Goal: Task Accomplishment & Management: Complete application form

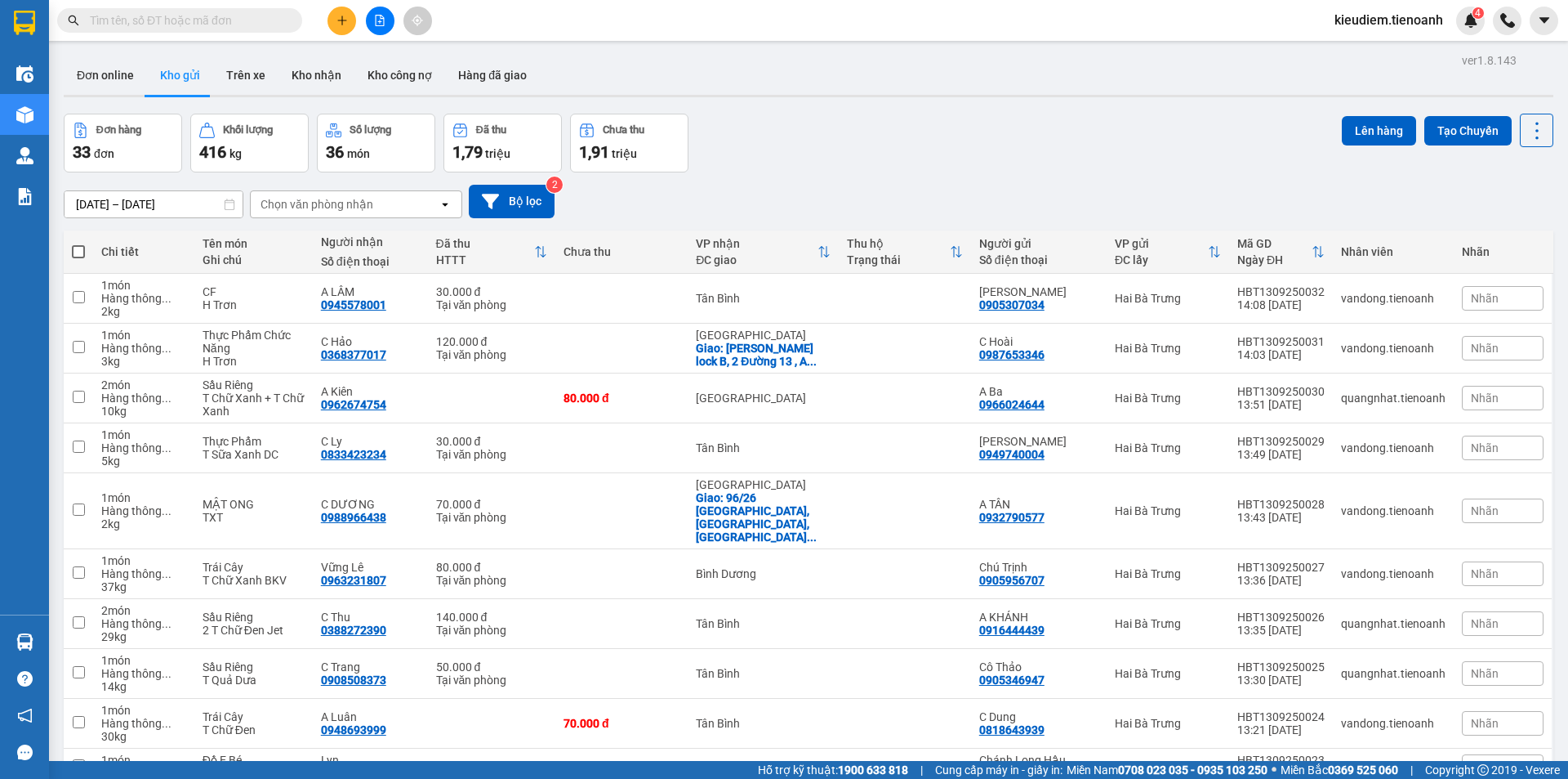
type input "D"
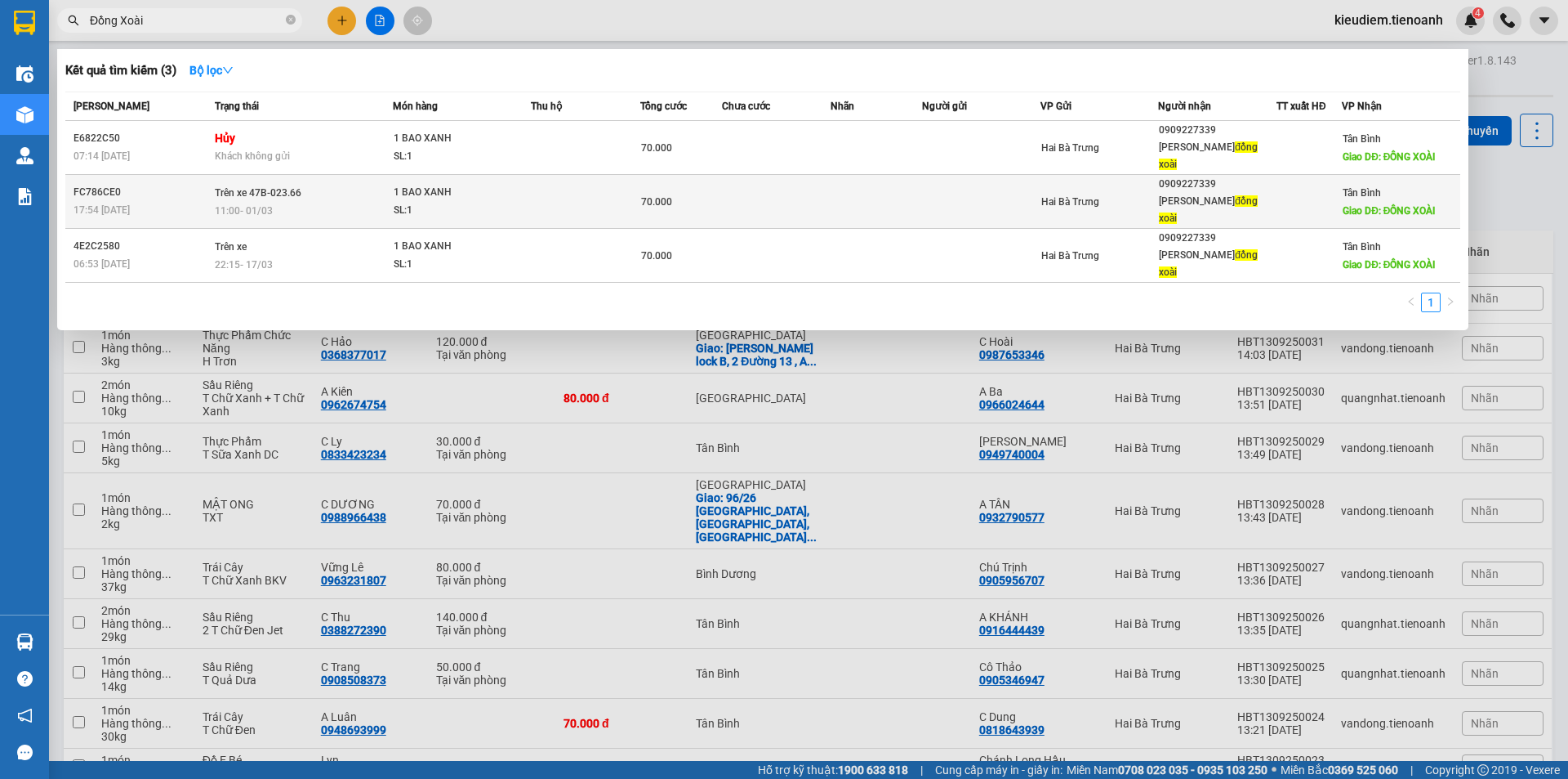
type input "Đồng Xoài"
click at [1432, 205] on span "Giao DĐ: ĐỒNG XOÀI" at bounding box center [1388, 211] width 93 height 11
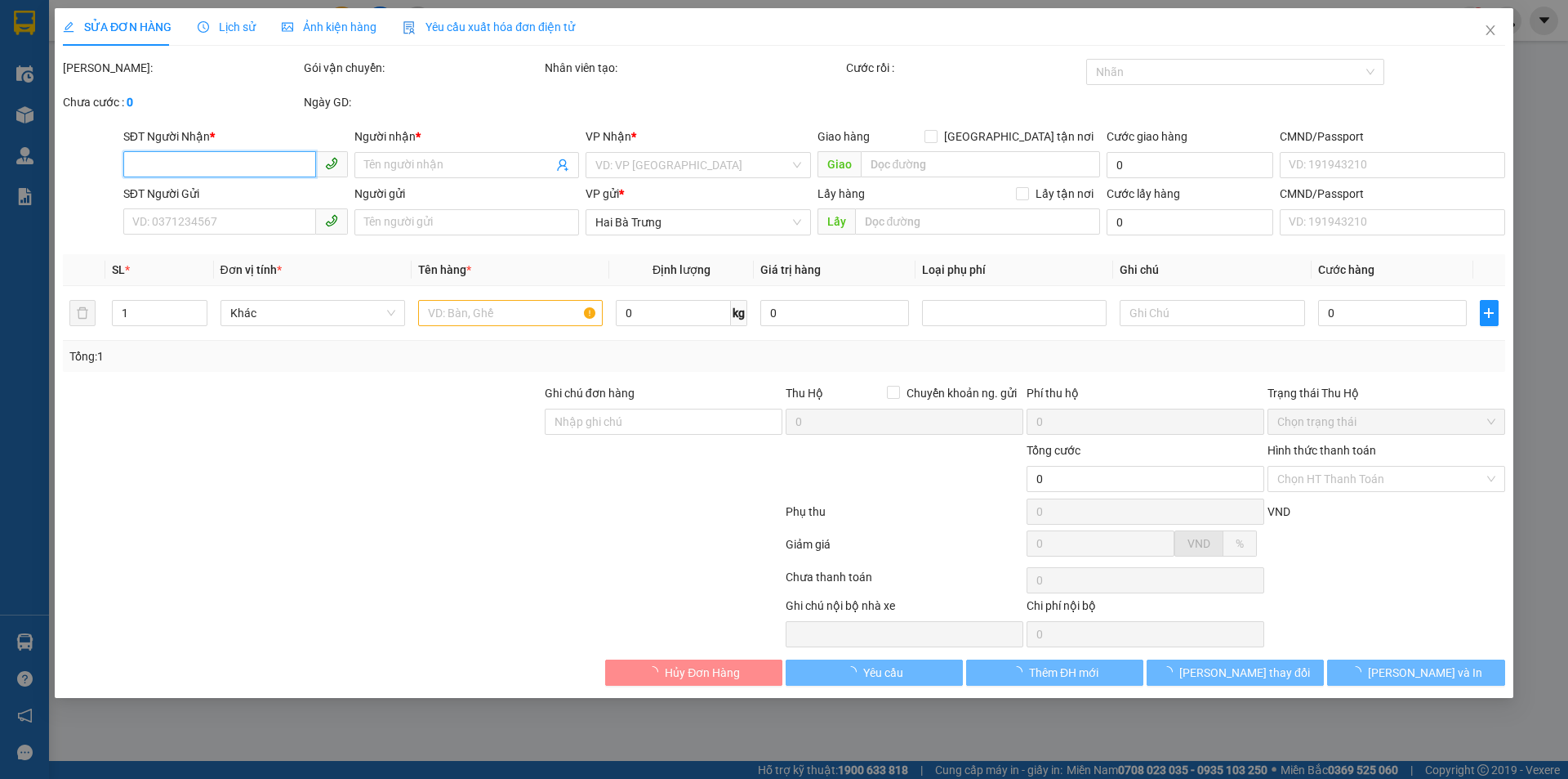
type input "0909227339"
type input "Thạch đồng xoài"
type input "ĐỒNG XOÀI"
type input "70.000"
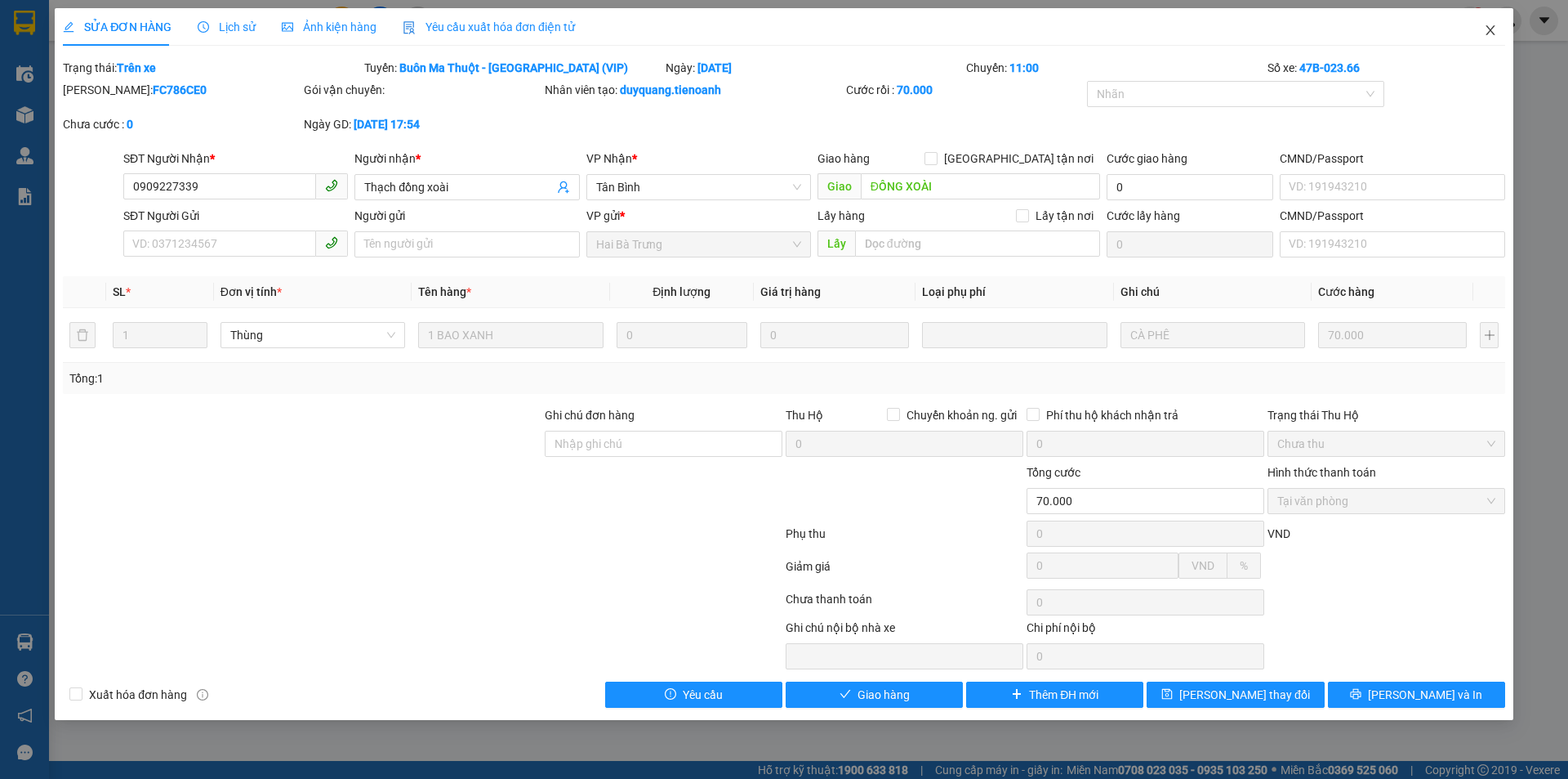
click at [1493, 34] on icon "close" at bounding box center [1490, 30] width 9 height 10
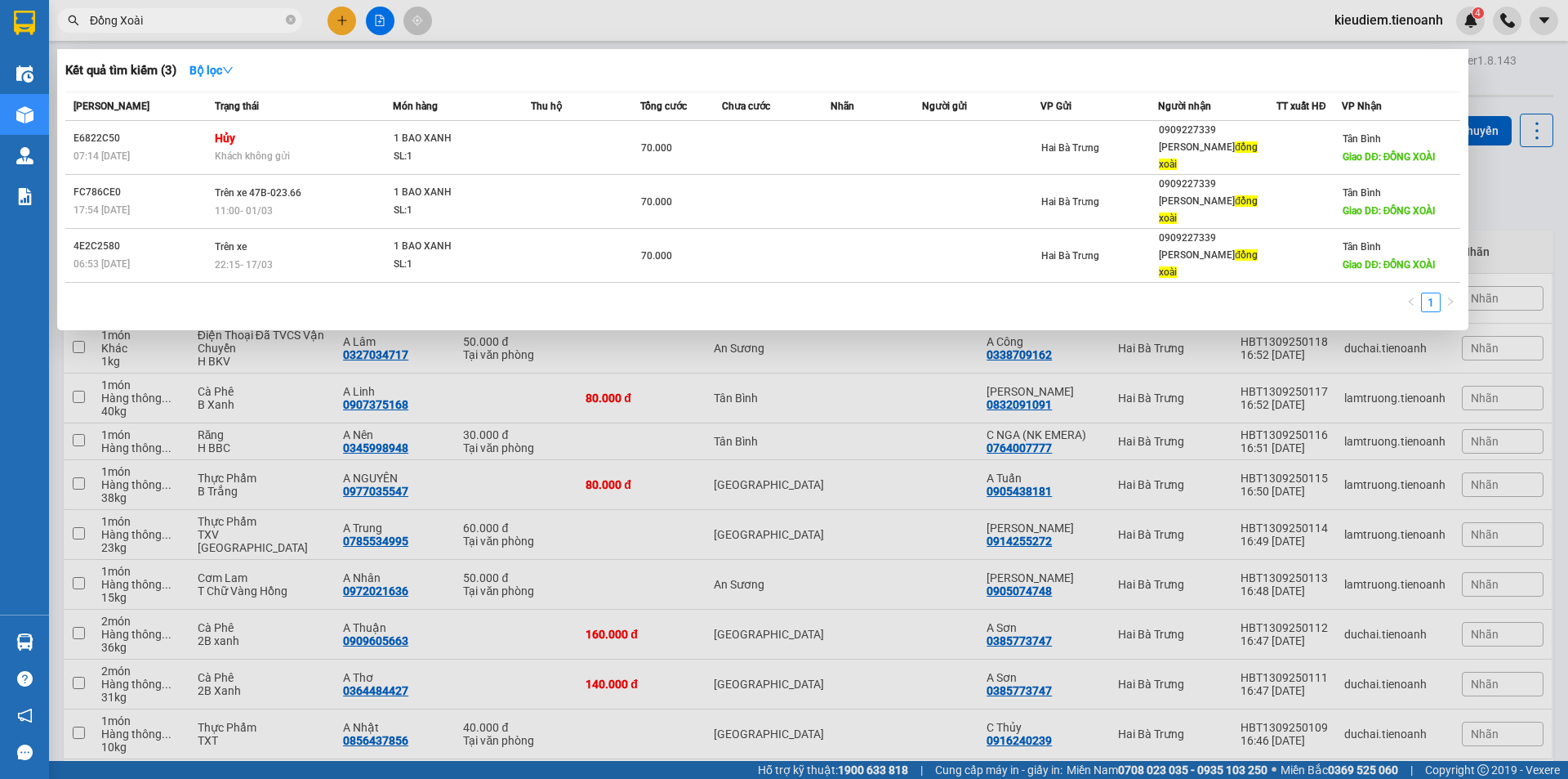
click at [185, 19] on input "Đồng Xoài" at bounding box center [186, 20] width 192 height 18
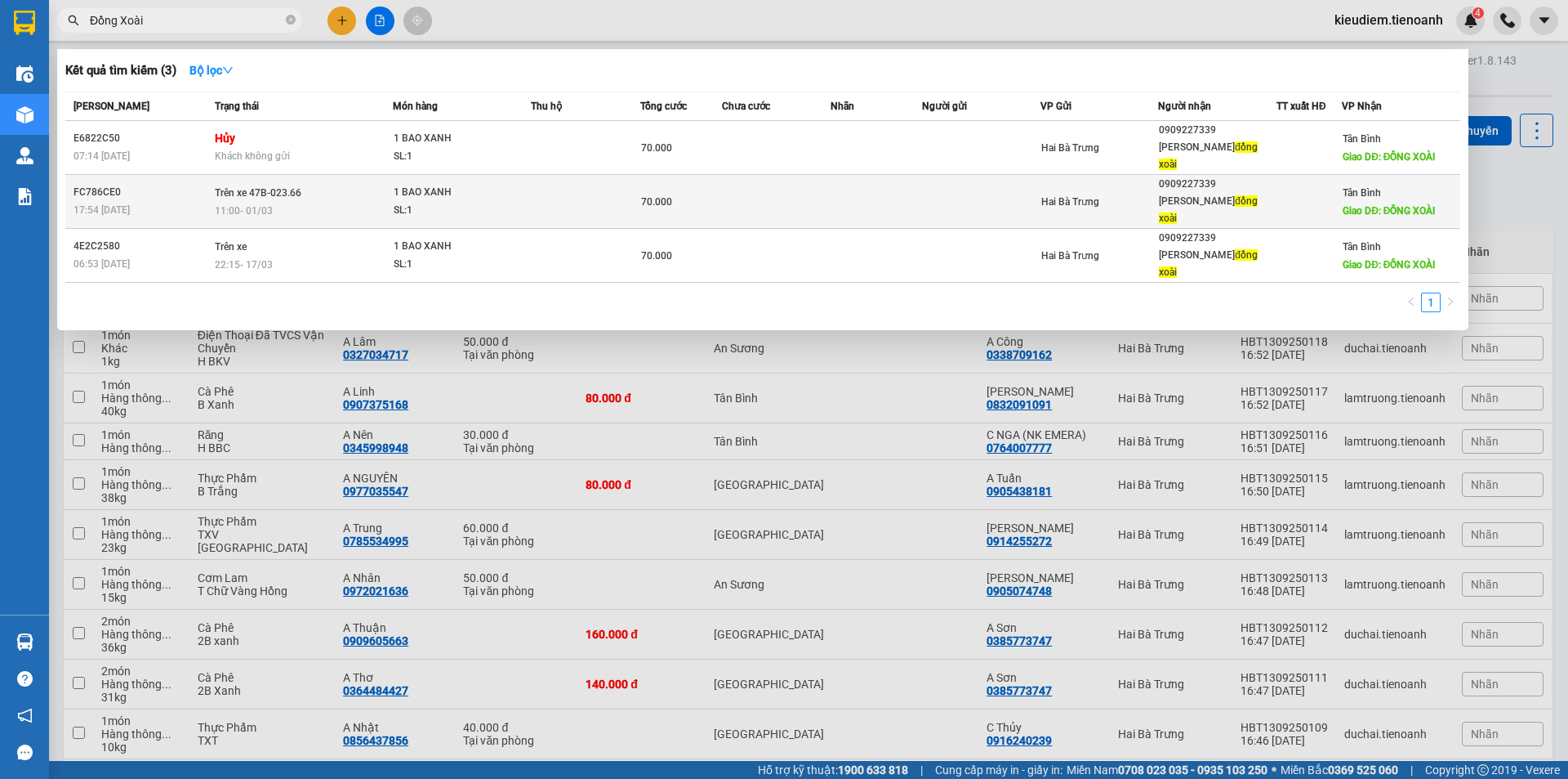
click at [276, 185] on span "Trên xe 47B-023.66" at bounding box center [258, 192] width 87 height 13
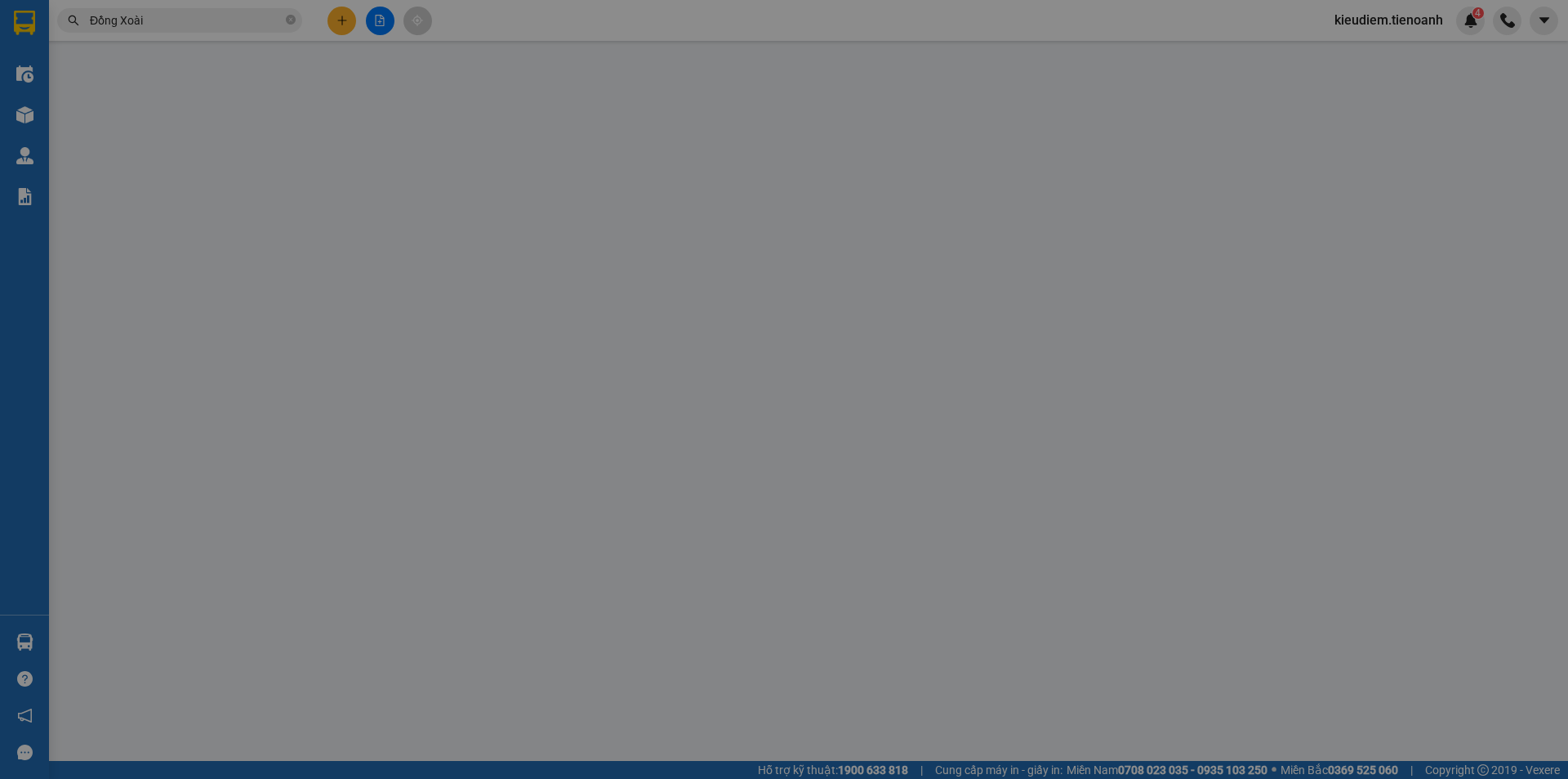
type input "0909227339"
type input "Thạch đồng xoài"
type input "ĐỒNG XOÀI"
type input "70.000"
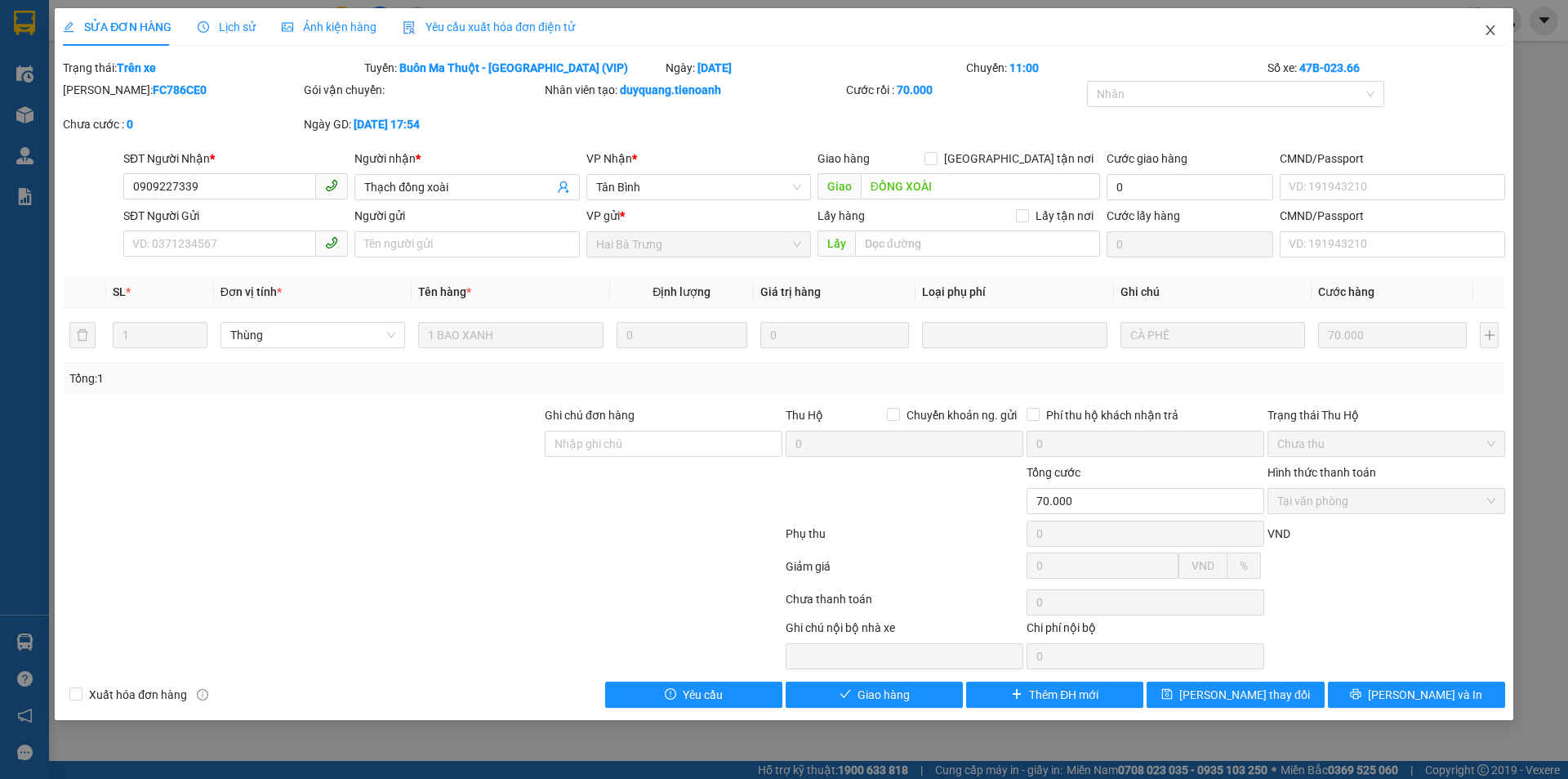
click at [1493, 41] on span "Close" at bounding box center [1491, 31] width 46 height 46
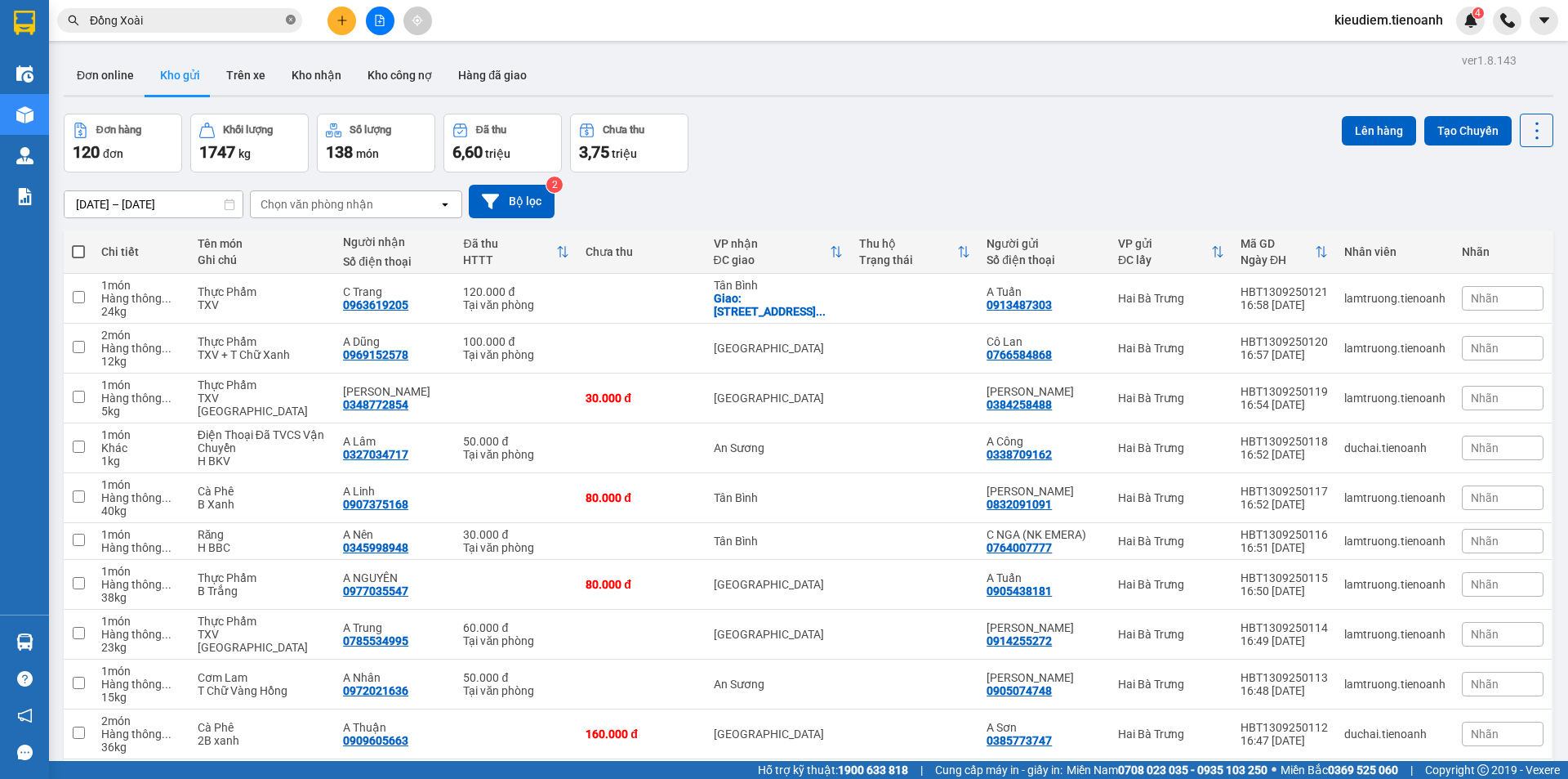
click at [288, 22] on icon "close-circle" at bounding box center [290, 19] width 10 height 10
click at [755, 56] on div "Đơn online Kho gửi Trên xe Kho nhận Kho công nợ Hàng đã giao" at bounding box center [809, 77] width 1490 height 43
click at [204, 19] on input "text" at bounding box center [186, 20] width 192 height 18
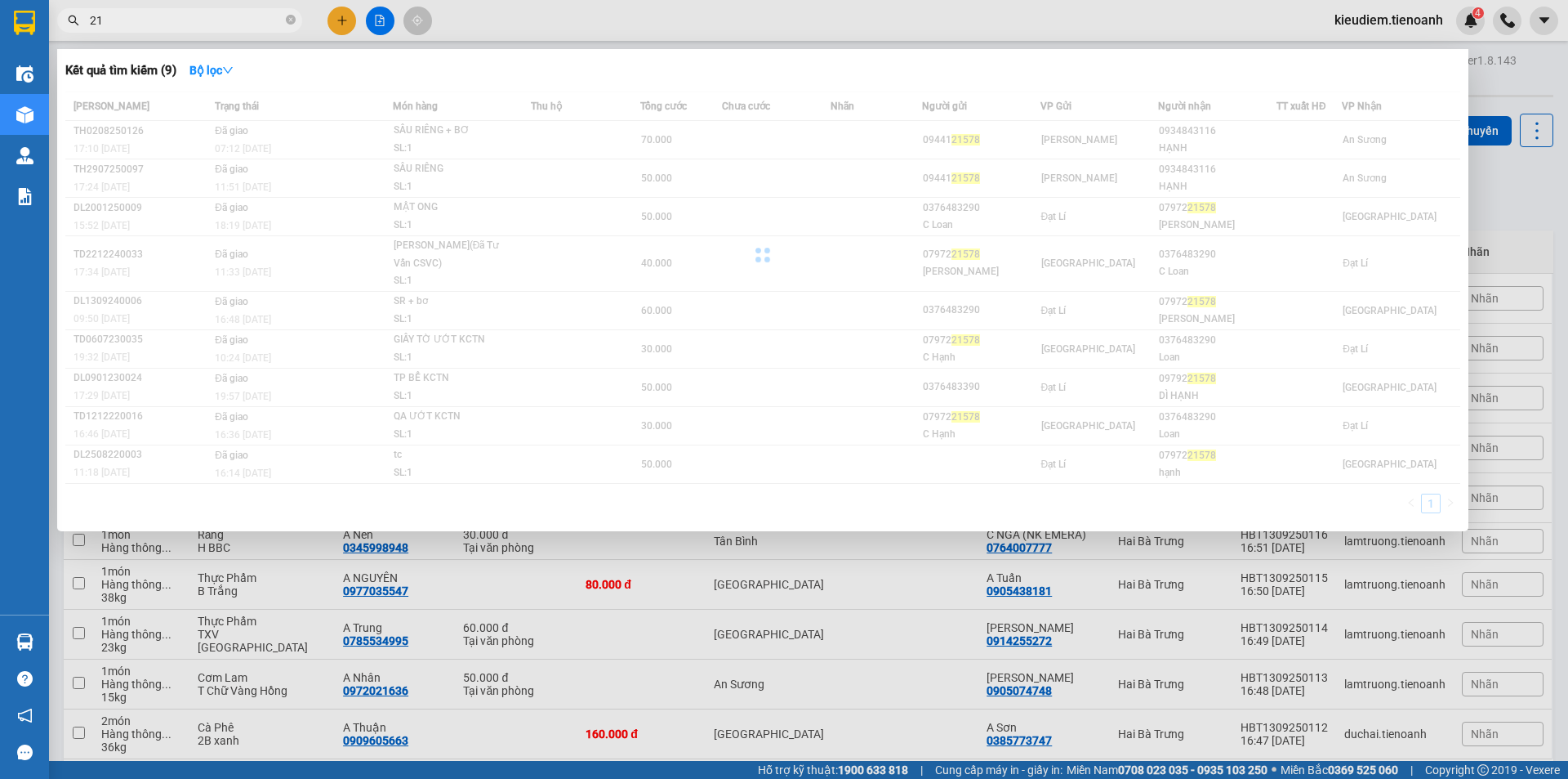
type input "2"
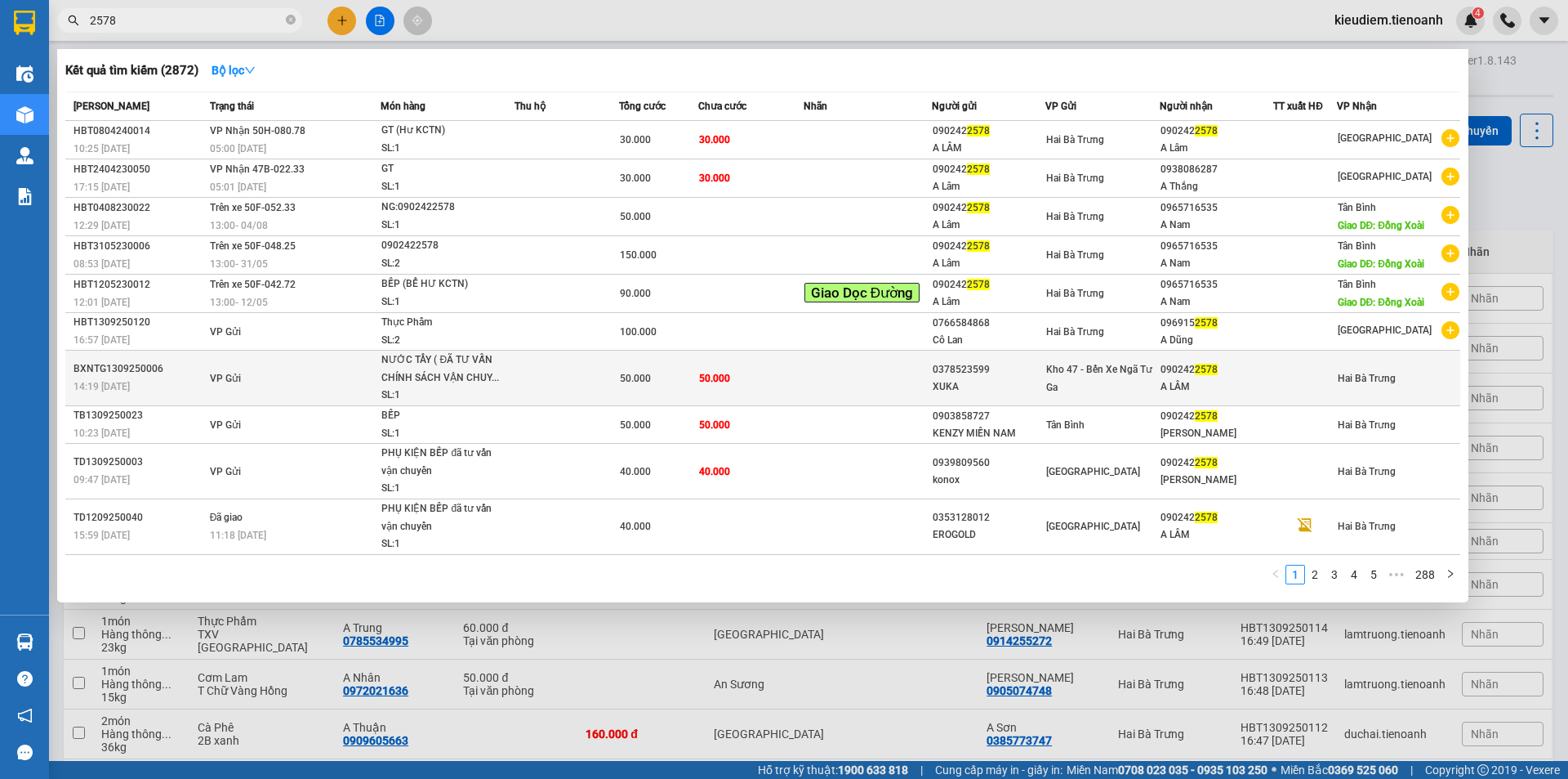
type input "2578"
click at [1184, 389] on div "A LÂM" at bounding box center [1216, 387] width 113 height 17
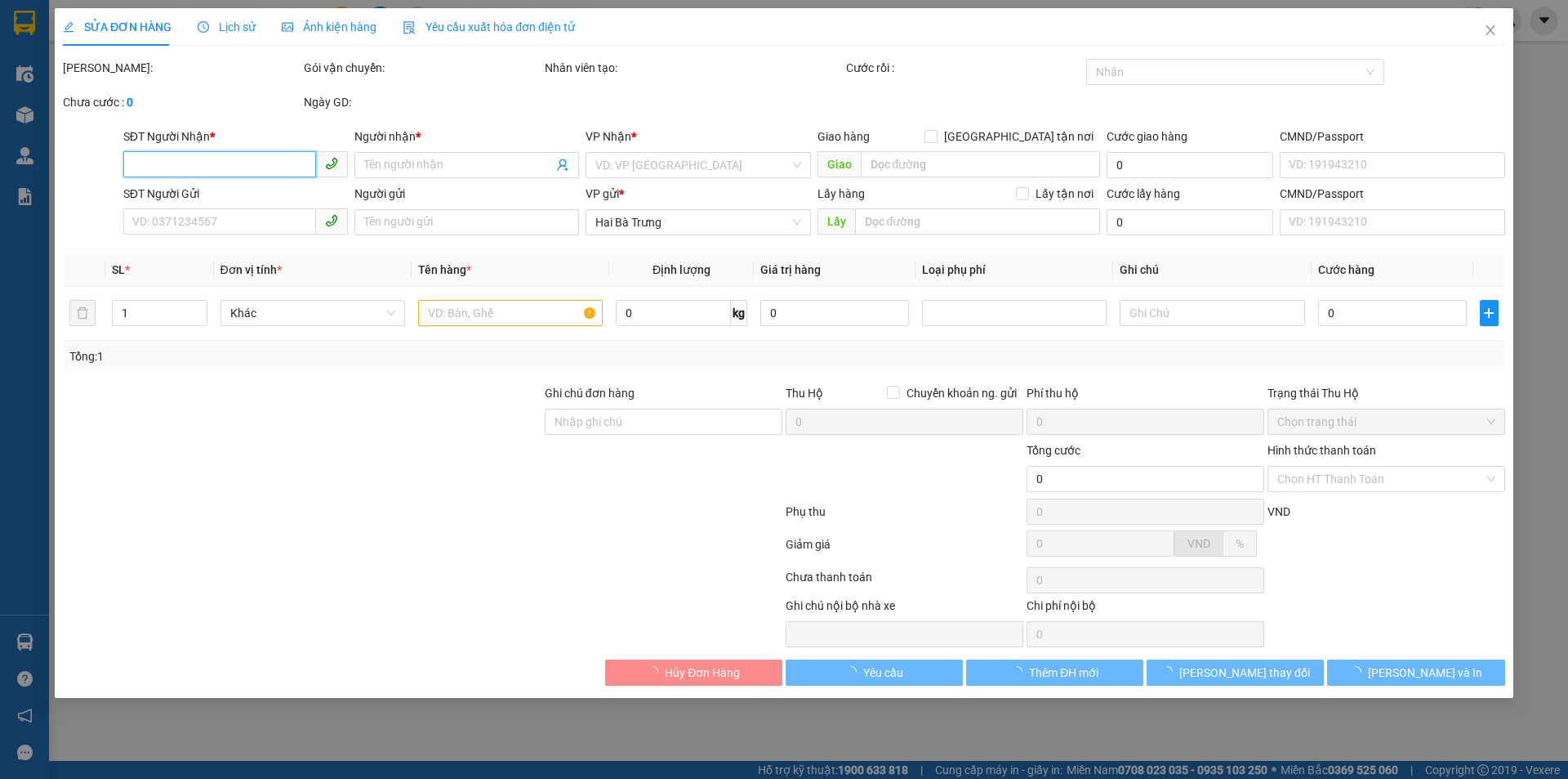
type input "0902422578"
type input "A LÂM"
type input "0378523599"
type input "XUKA"
type input "50.000"
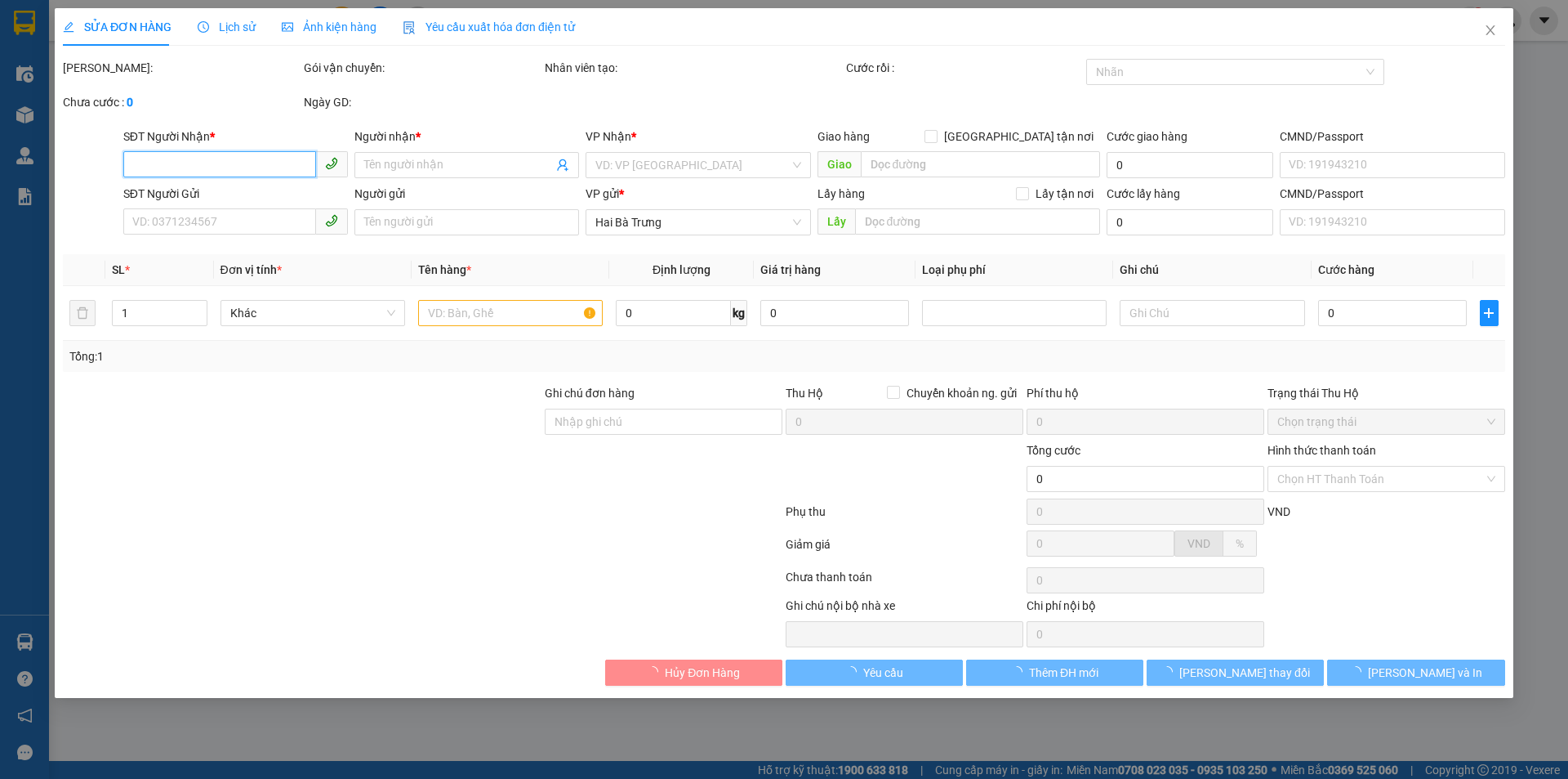
type input "50.000"
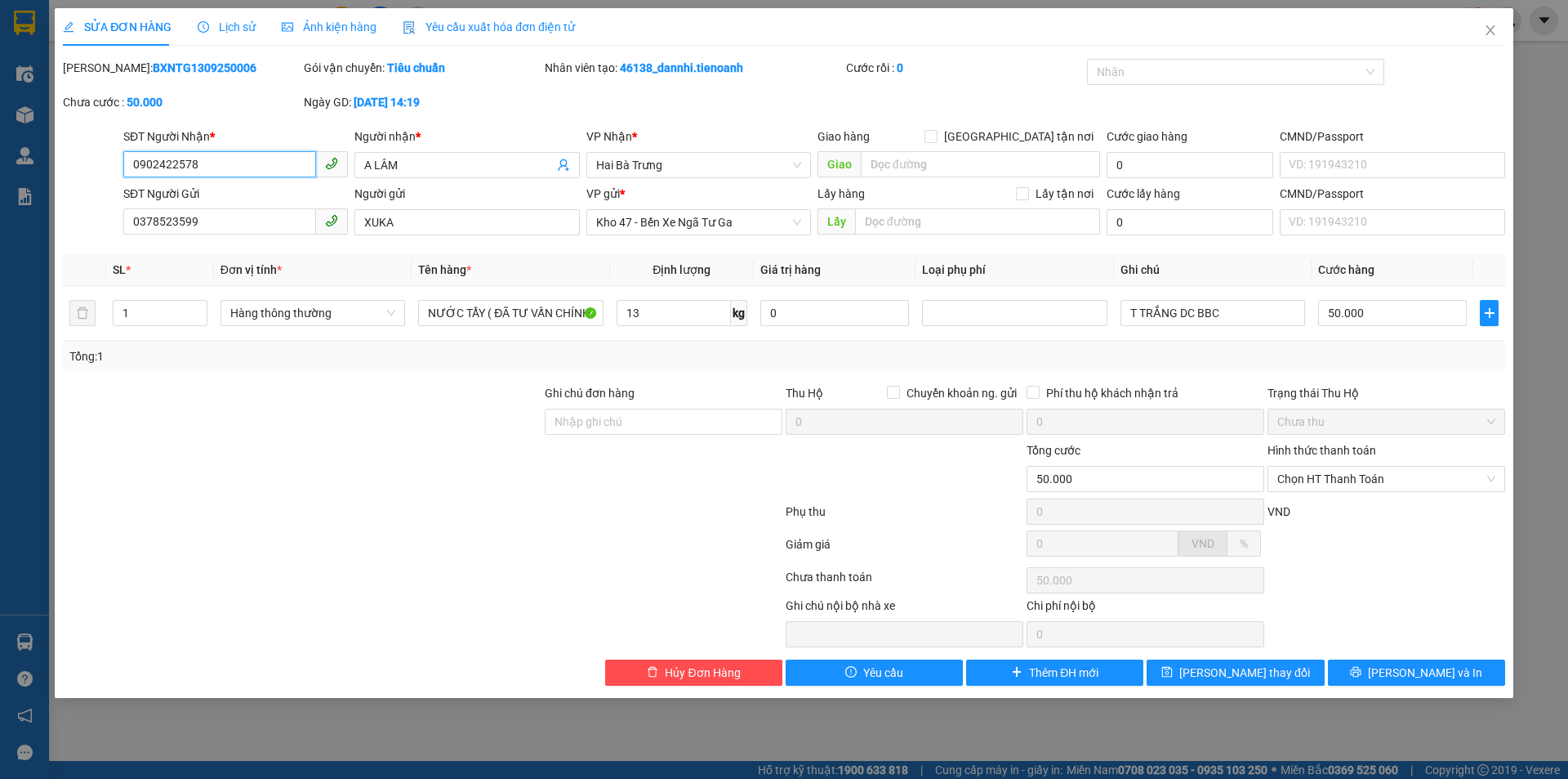
click at [213, 169] on input "0902422578" at bounding box center [220, 164] width 192 height 27
click at [1486, 35] on icon "close" at bounding box center [1491, 30] width 13 height 13
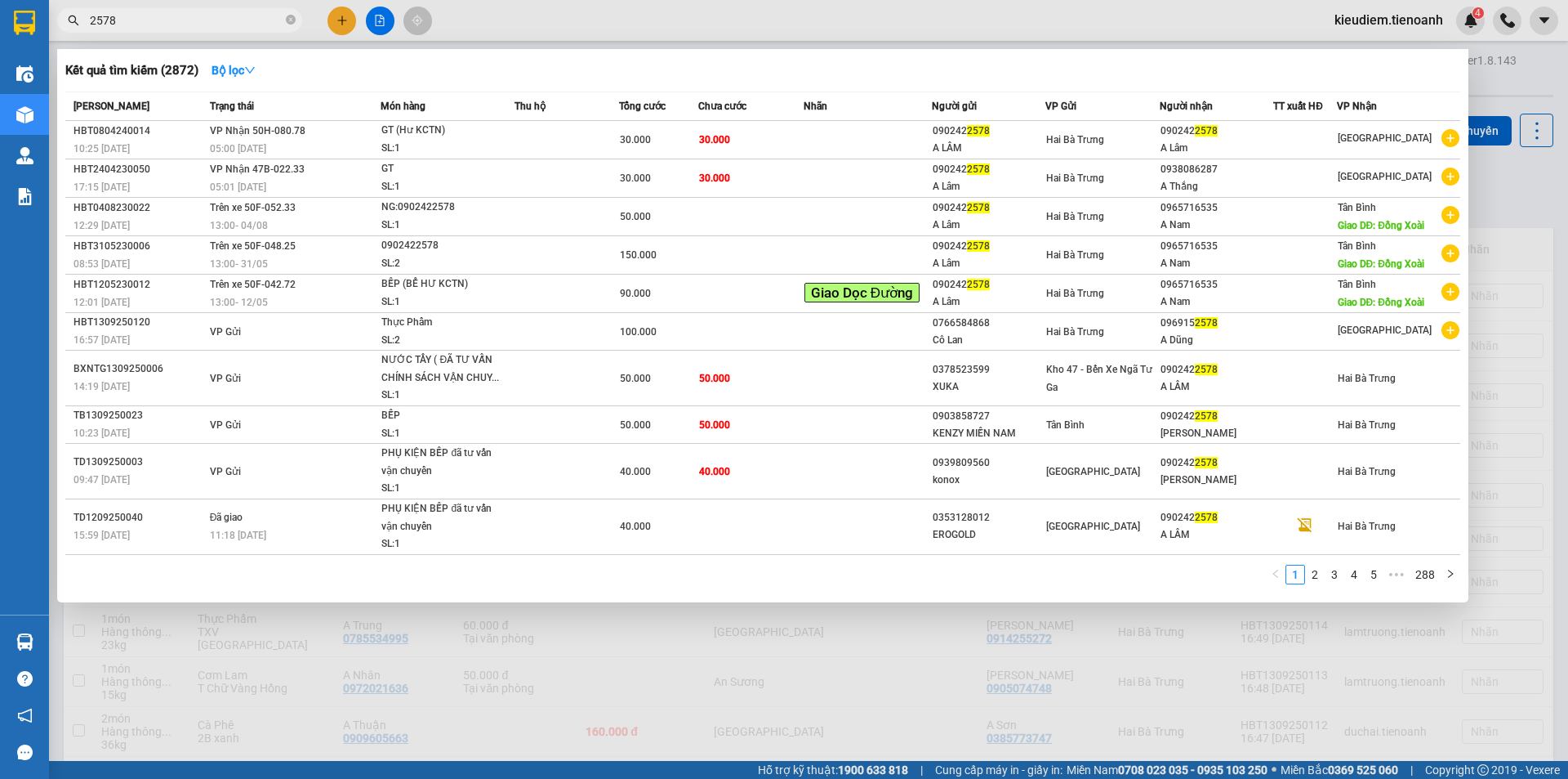
click at [187, 22] on input "2578" at bounding box center [186, 20] width 192 height 18
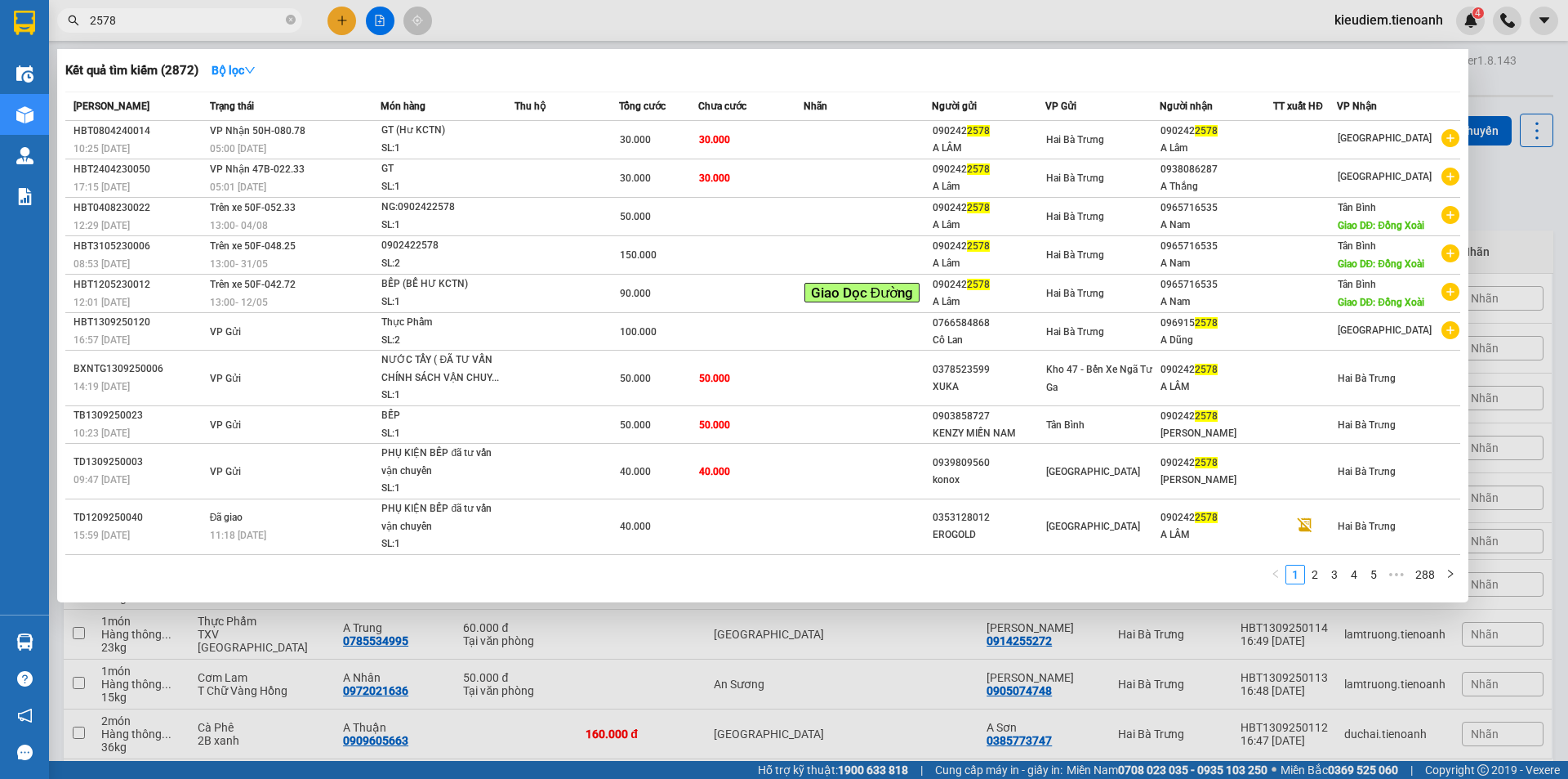
paste input "090242"
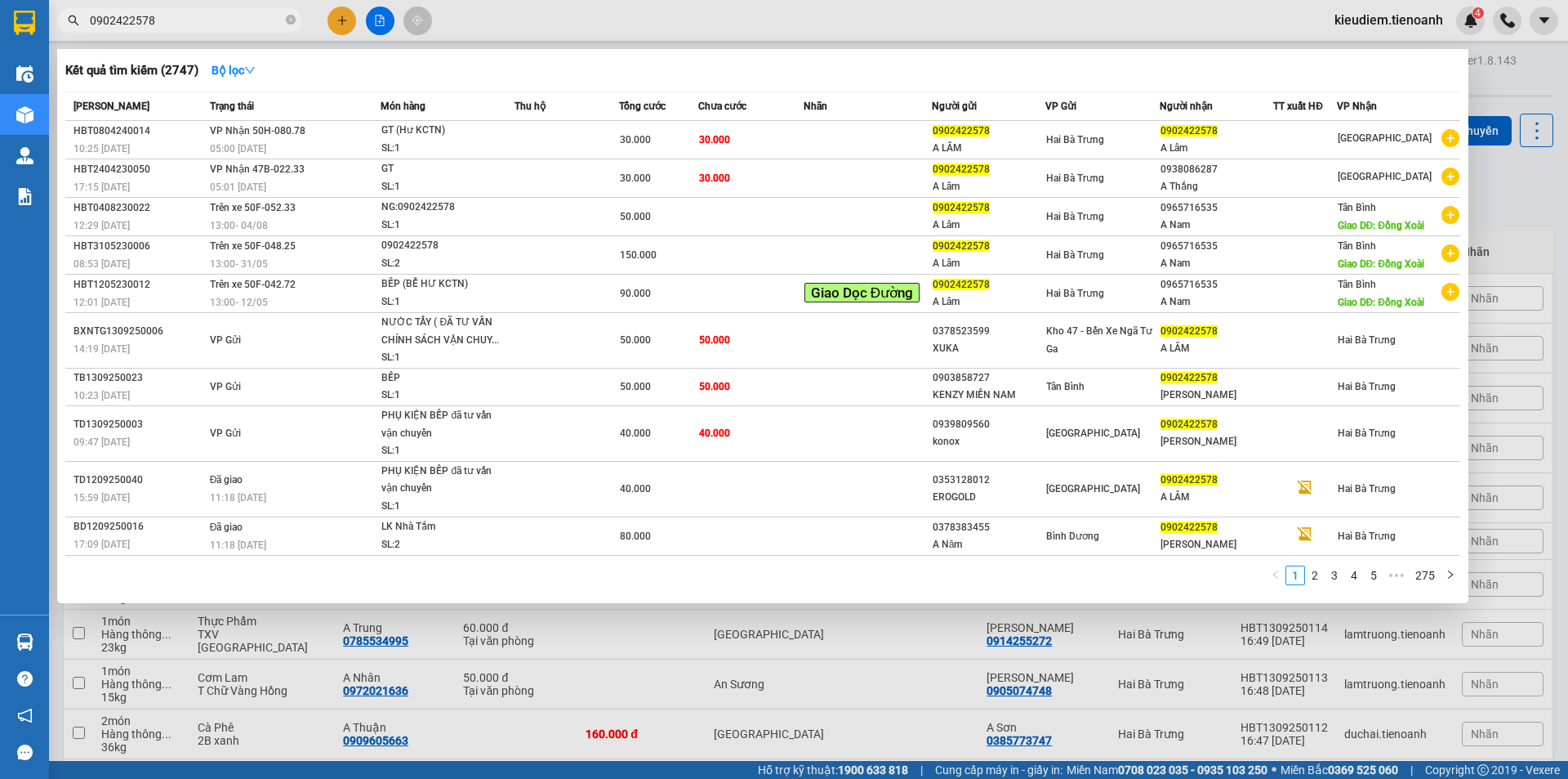
type input "0902422578"
click at [802, 21] on div at bounding box center [784, 390] width 1568 height 779
click at [287, 22] on icon "close-circle" at bounding box center [290, 19] width 10 height 10
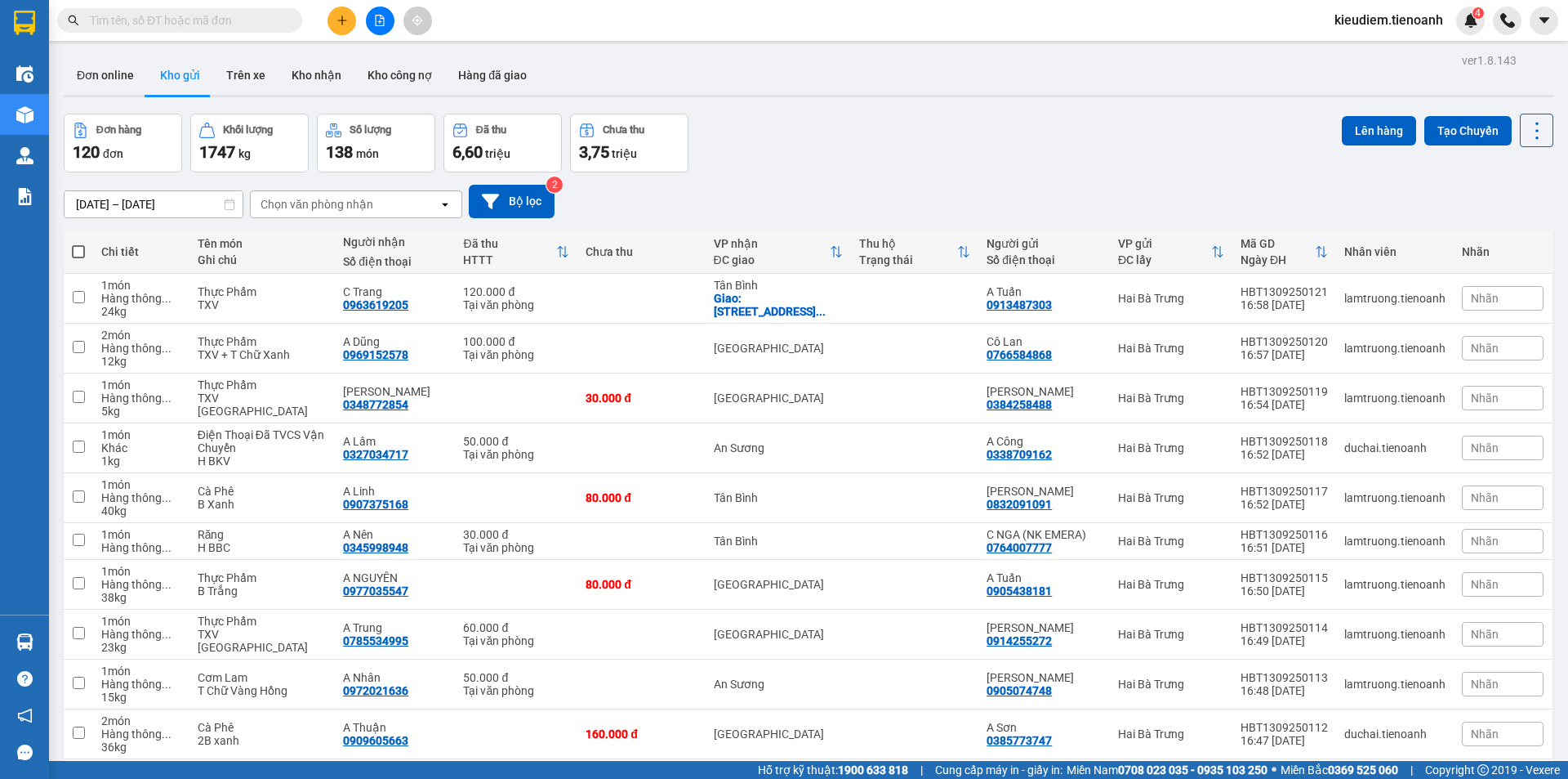
click at [346, 21] on icon "plus" at bounding box center [342, 20] width 11 height 11
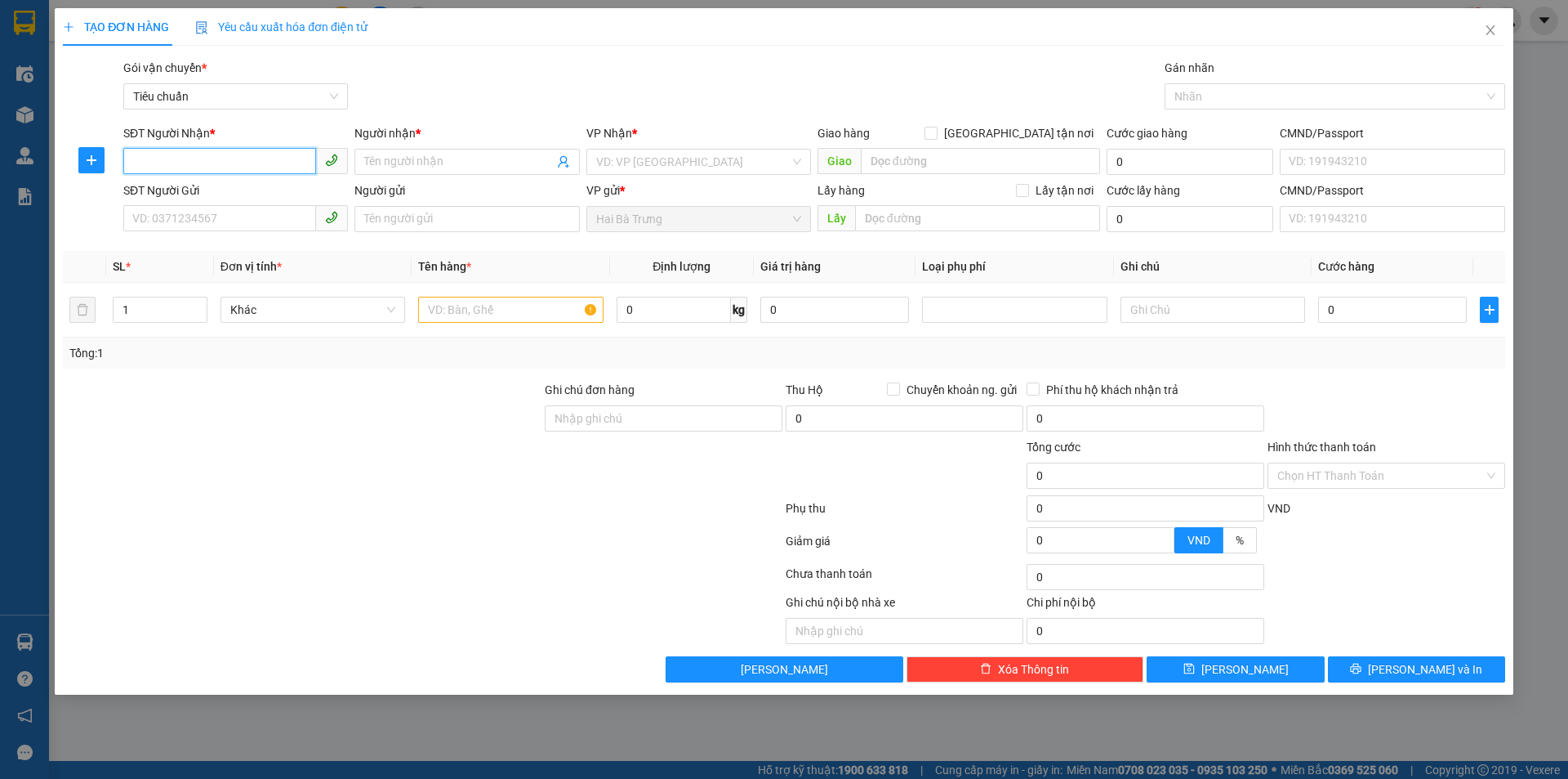
click at [283, 168] on input "SĐT Người Nhận *" at bounding box center [220, 160] width 192 height 27
click at [580, 162] on div "Người nhận * Tên người nhận" at bounding box center [467, 153] width 231 height 57
click at [648, 168] on input "search" at bounding box center [692, 161] width 193 height 25
click at [269, 154] on input "SĐT Người Nhận *" at bounding box center [220, 160] width 192 height 27
type input "64364365465"
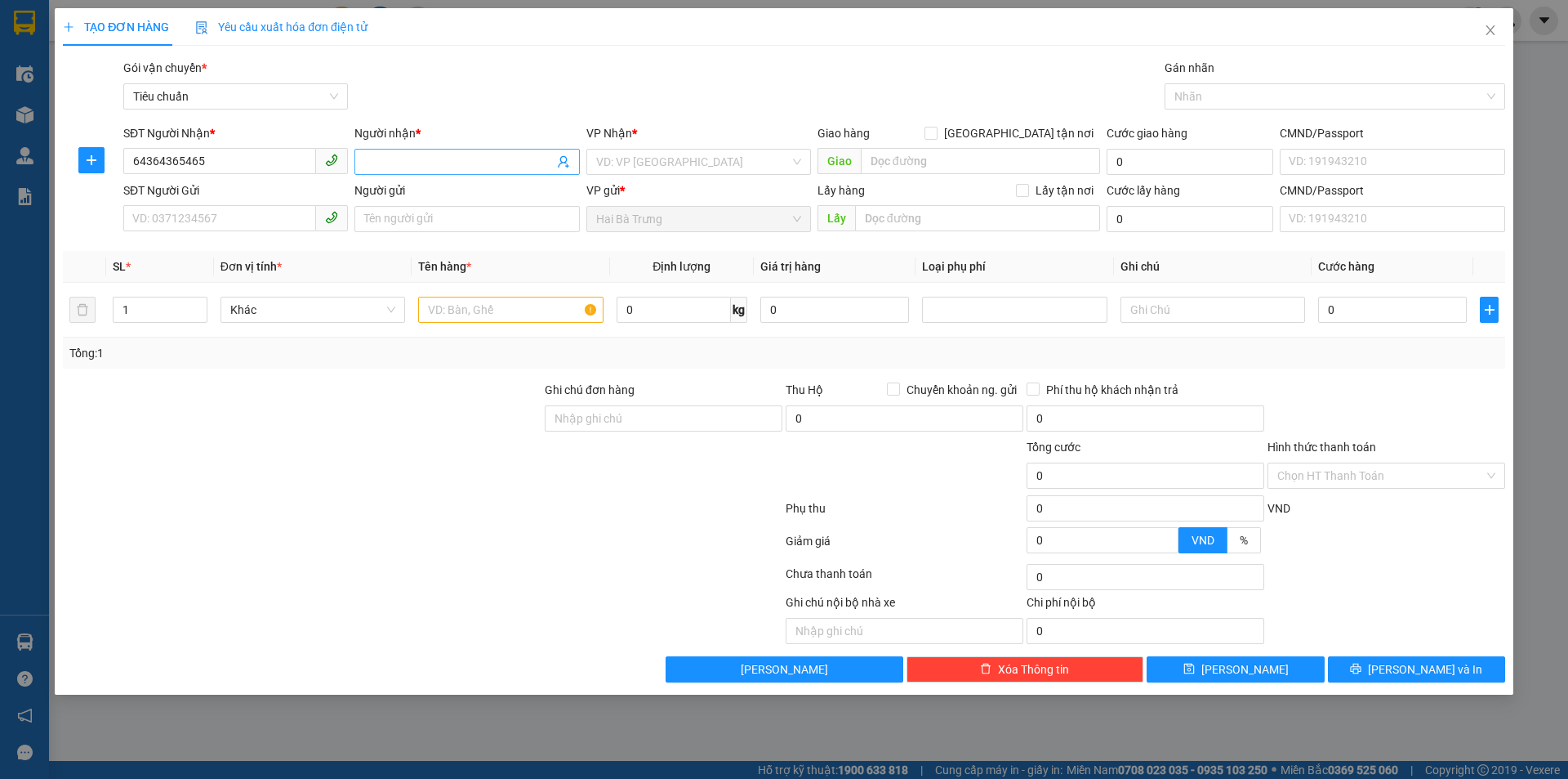
click at [474, 165] on input "Người nhận *" at bounding box center [459, 162] width 189 height 18
type input "6565"
click at [700, 162] on input "search" at bounding box center [692, 161] width 193 height 25
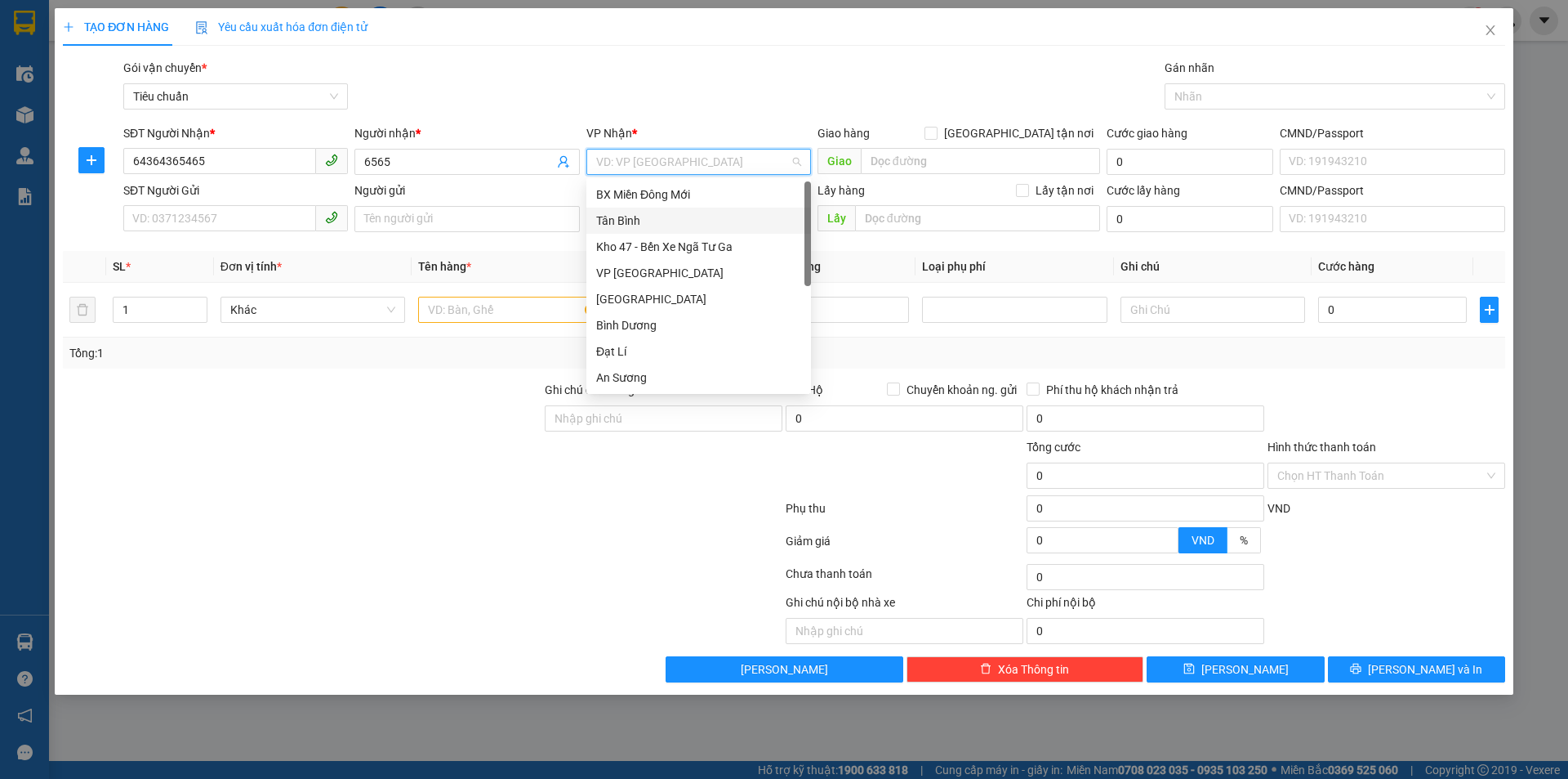
click at [662, 225] on div "Tân Bình" at bounding box center [699, 221] width 205 height 18
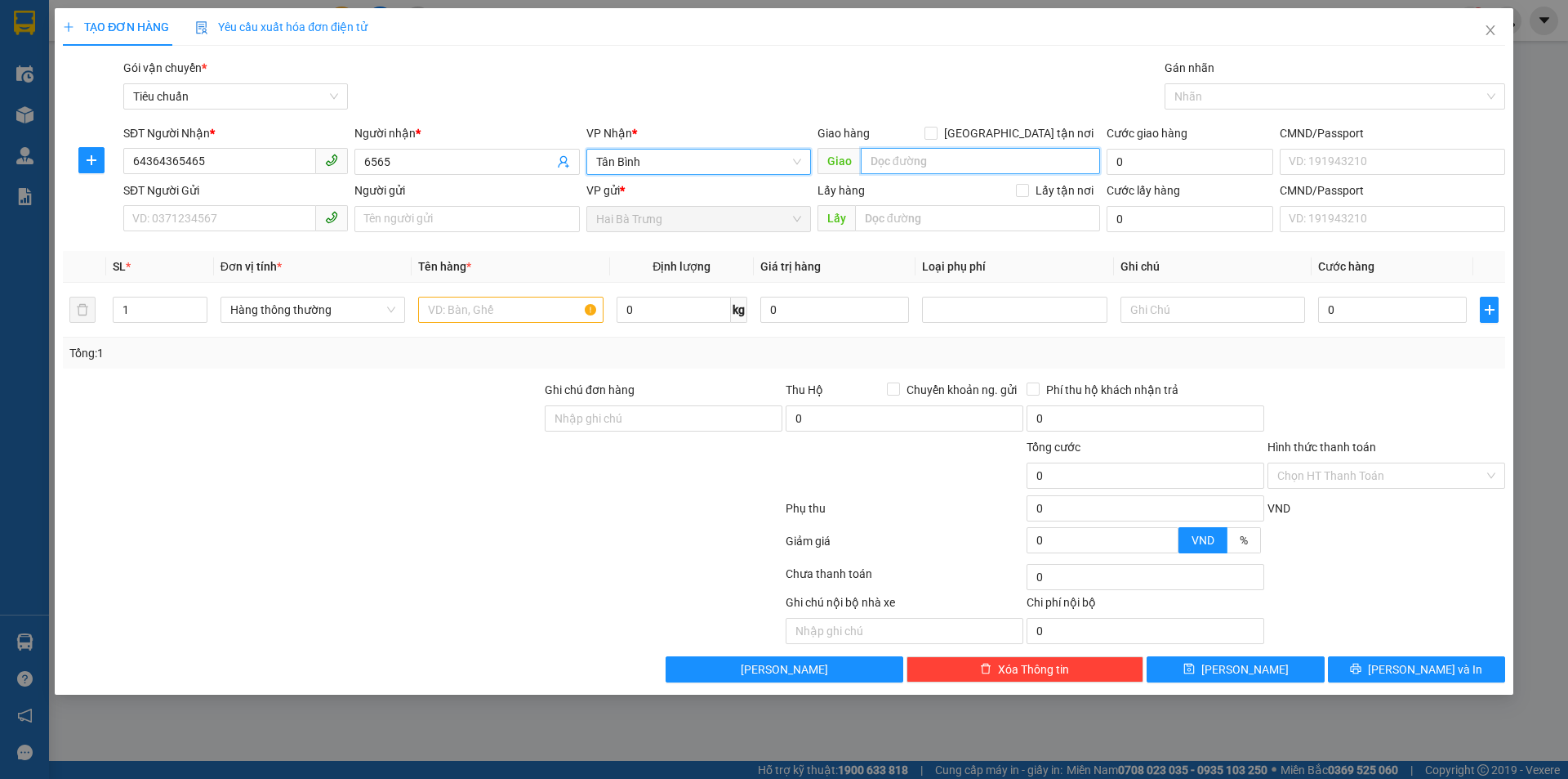
click at [936, 158] on input "search" at bounding box center [980, 160] width 239 height 27
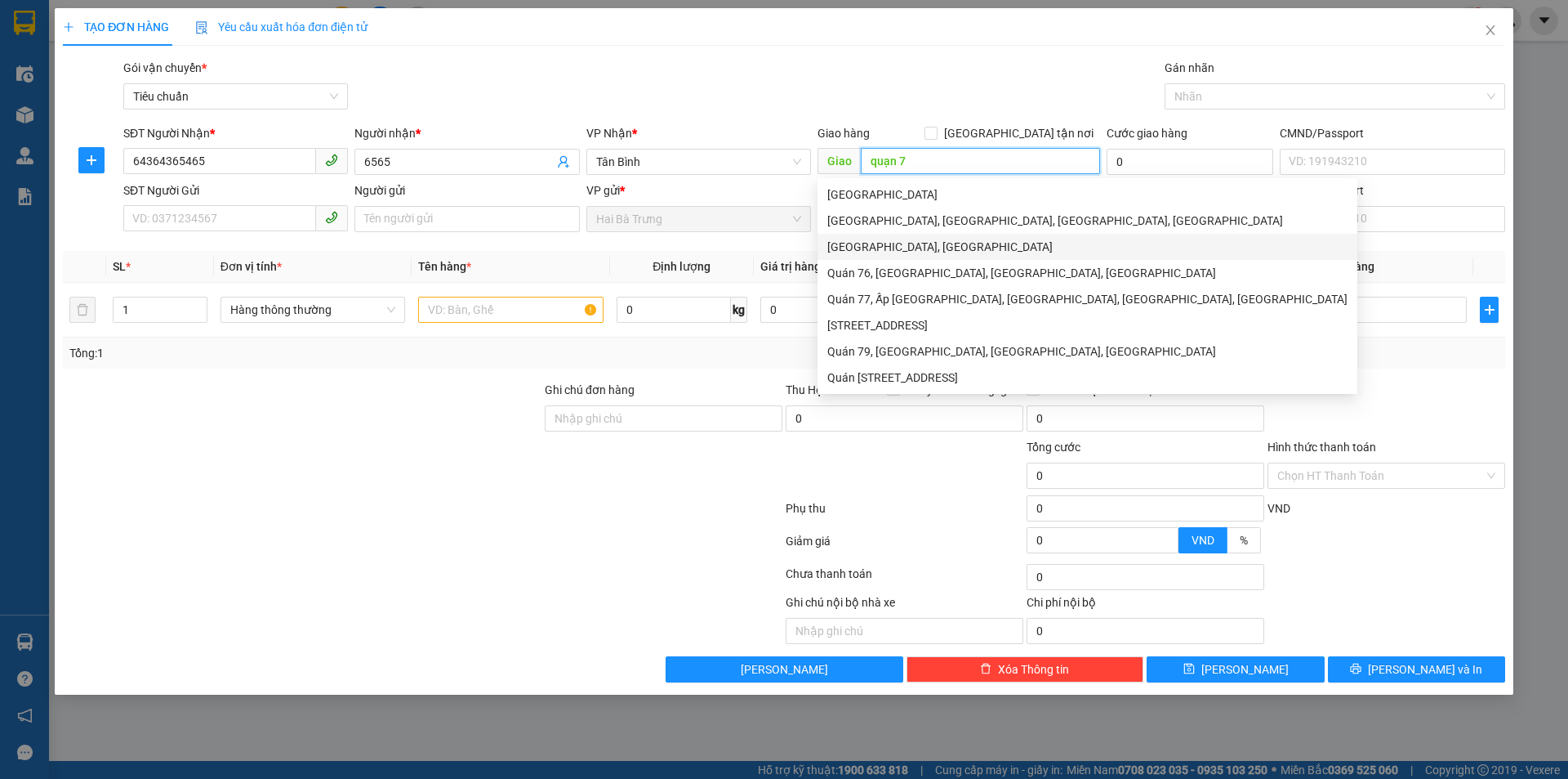
click at [918, 240] on div "[GEOGRAPHIC_DATA], [GEOGRAPHIC_DATA]" at bounding box center [1088, 247] width 520 height 18
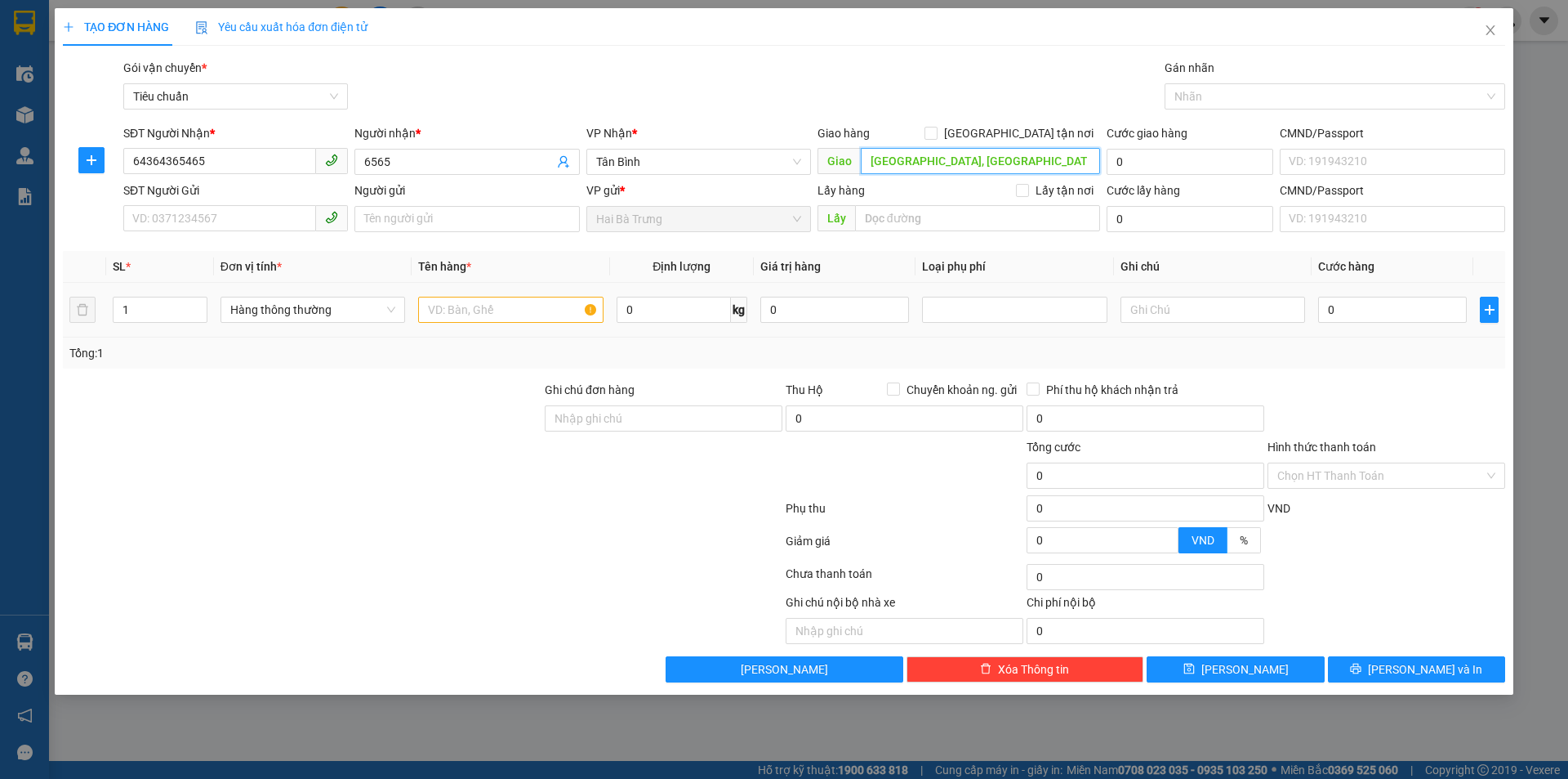
type input "[GEOGRAPHIC_DATA], [GEOGRAPHIC_DATA]"
click at [502, 320] on input "text" at bounding box center [511, 310] width 185 height 27
type input "fdyhfgh"
click at [654, 308] on input "0" at bounding box center [673, 310] width 114 height 27
type input "25"
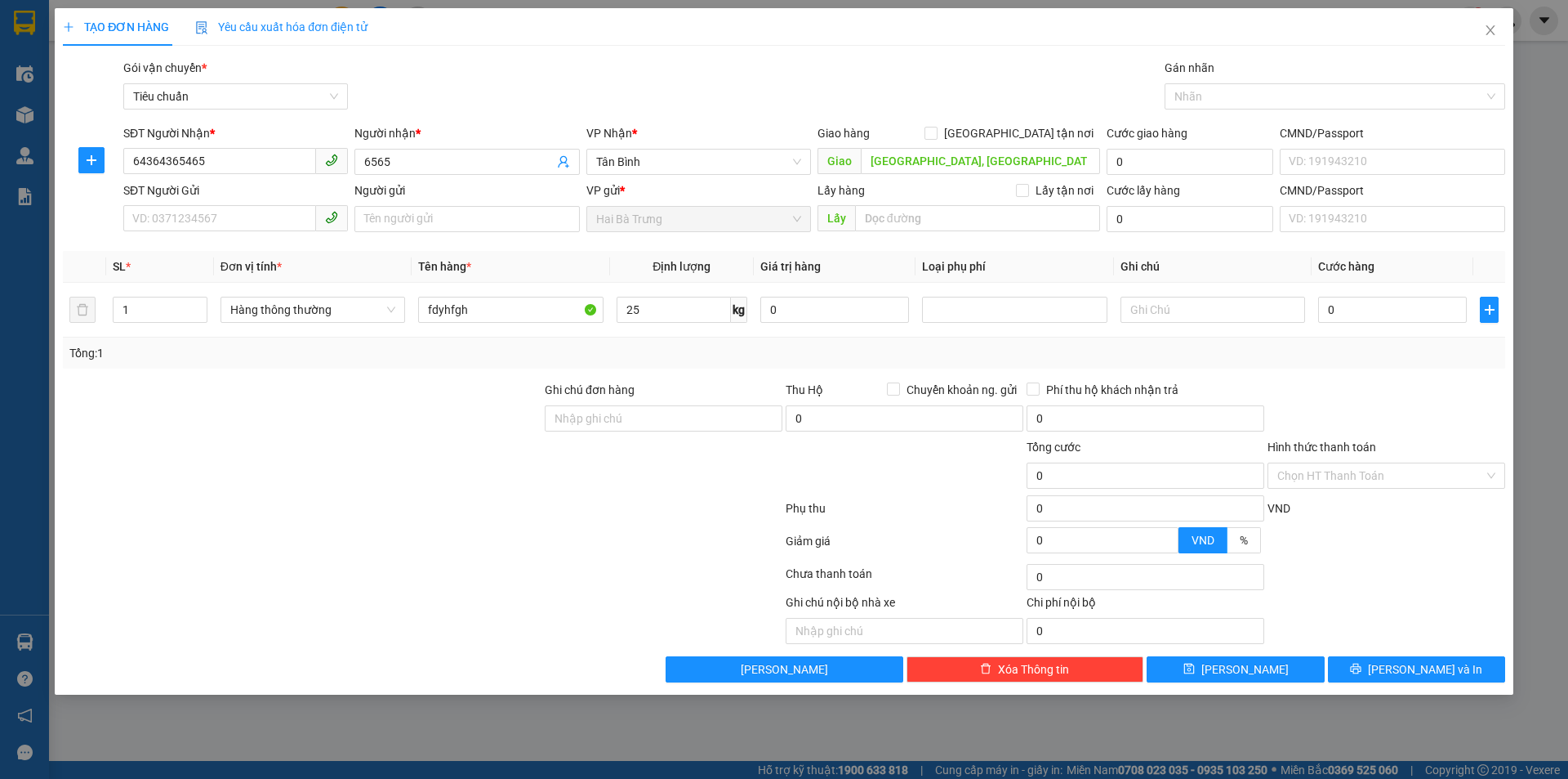
click at [673, 385] on div "Ghi chú đơn hàng" at bounding box center [664, 393] width 238 height 25
type input "60.000"
click at [1026, 125] on span "[GEOGRAPHIC_DATA] tận nơi" at bounding box center [1018, 134] width 162 height 18
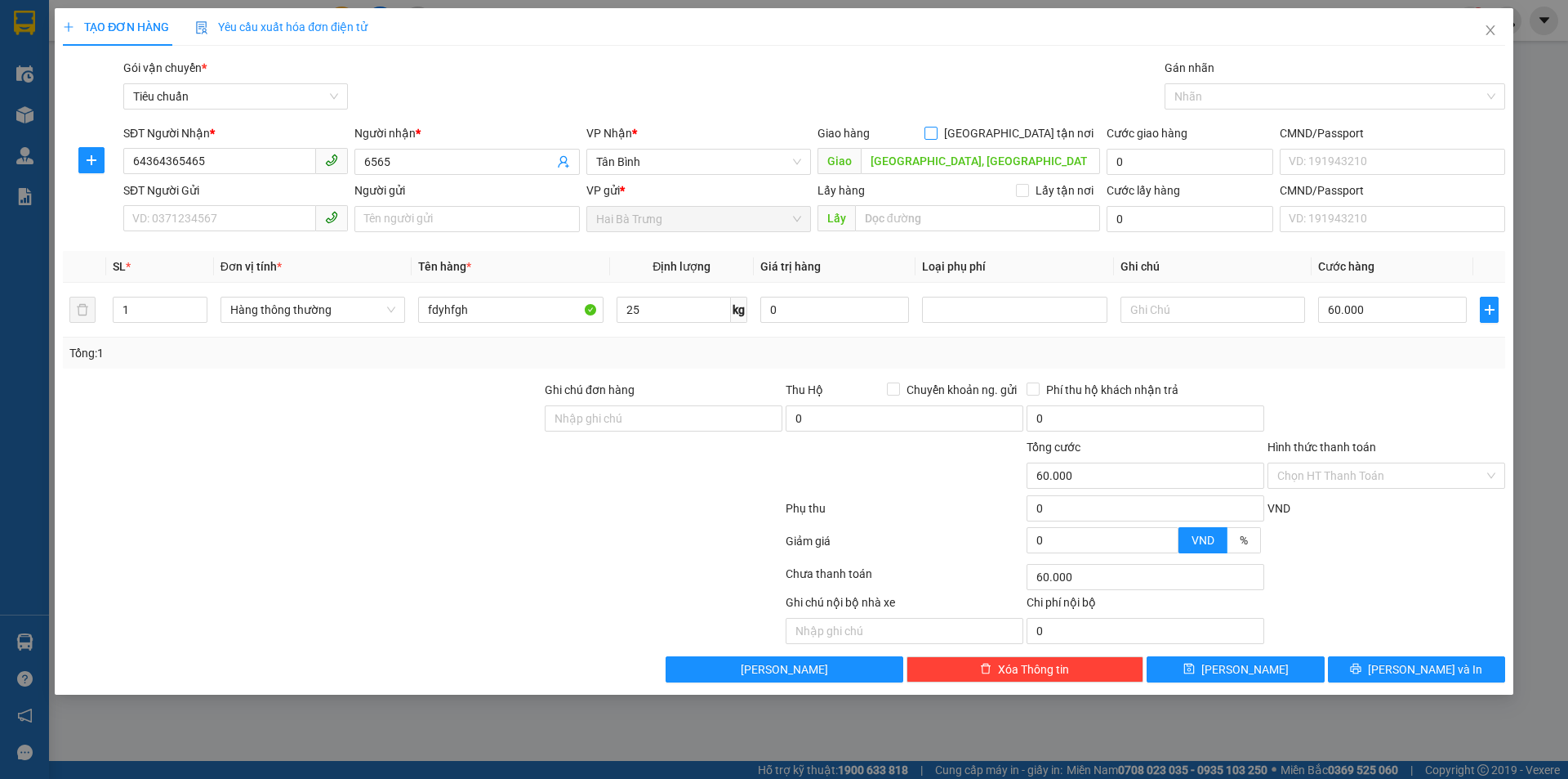
click at [936, 126] on input "[GEOGRAPHIC_DATA] tận nơi" at bounding box center [931, 132] width 11 height 11
checkbox input "true"
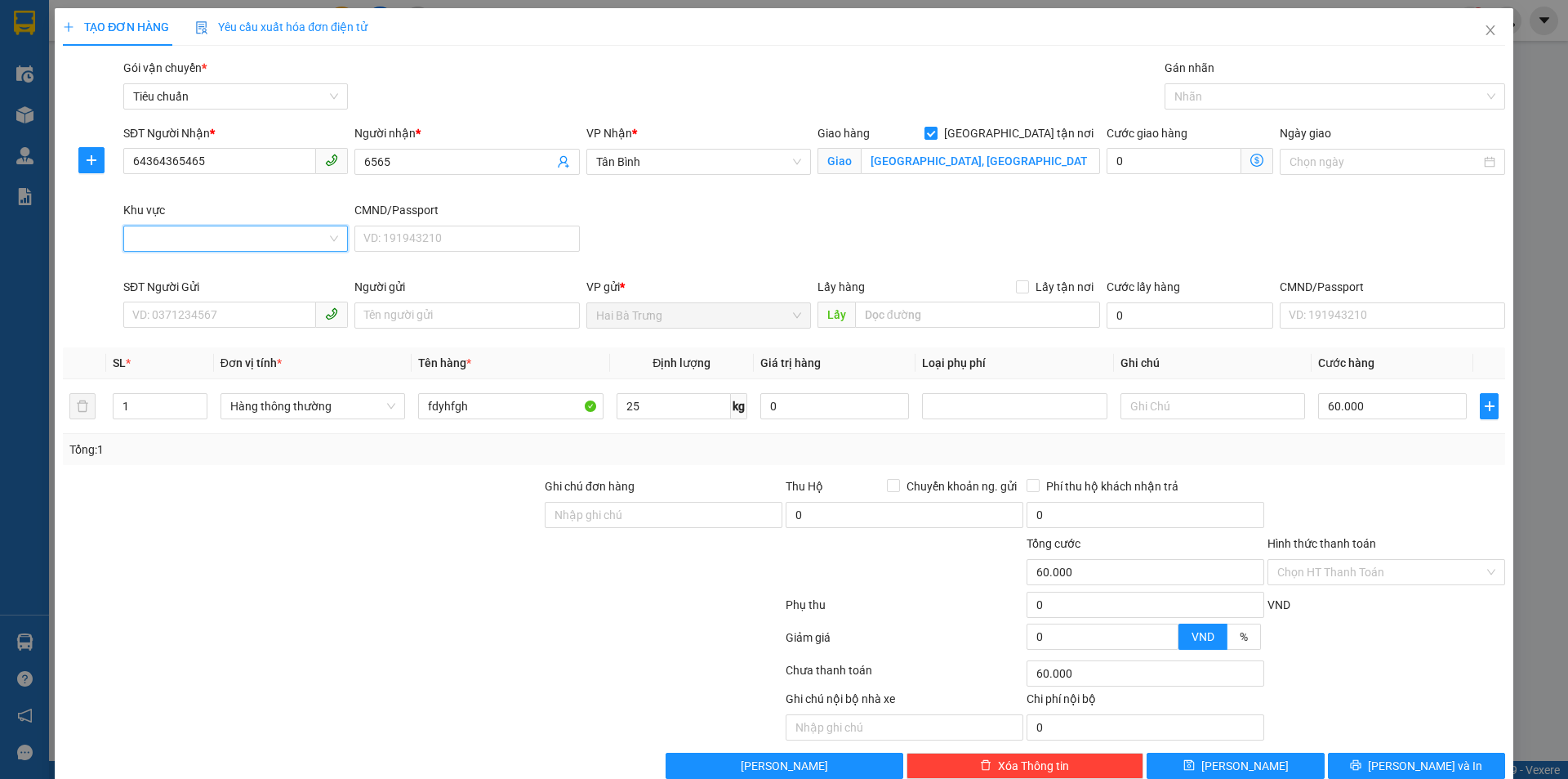
click at [320, 237] on input "Khu vực" at bounding box center [229, 238] width 193 height 25
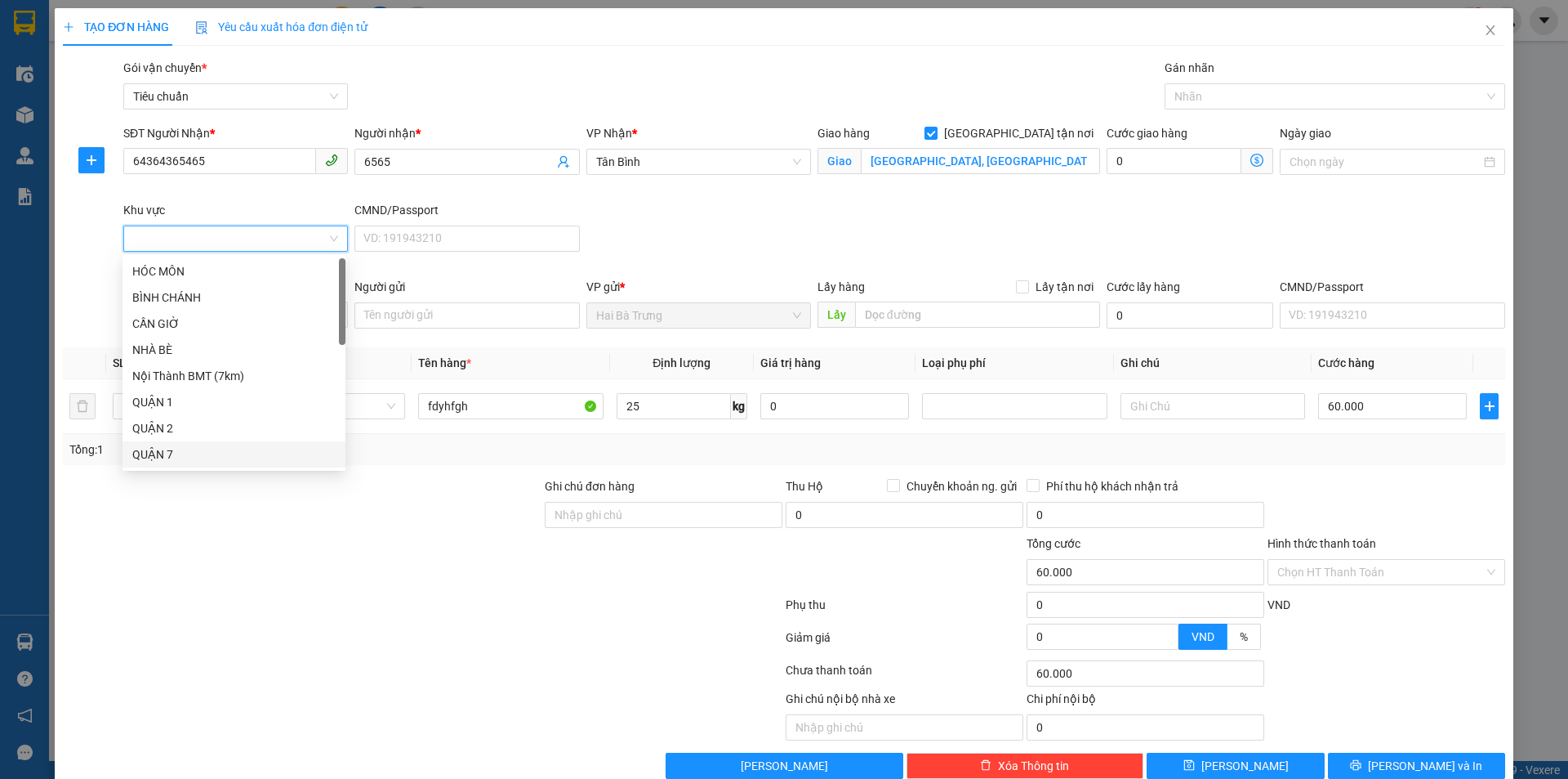
click at [210, 450] on div "QUẬN 7" at bounding box center [234, 455] width 203 height 18
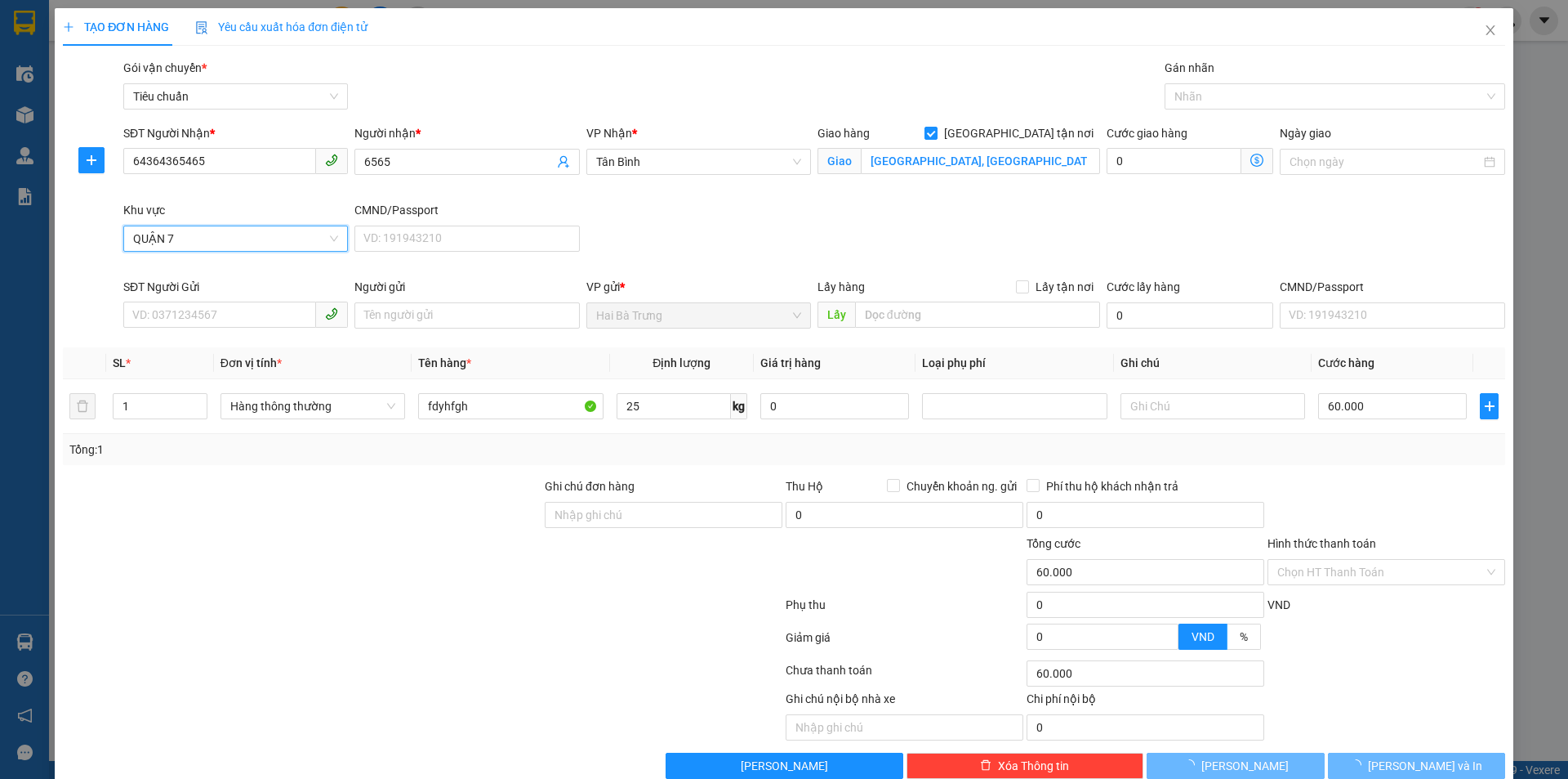
type input "190.000"
type input "130.000"
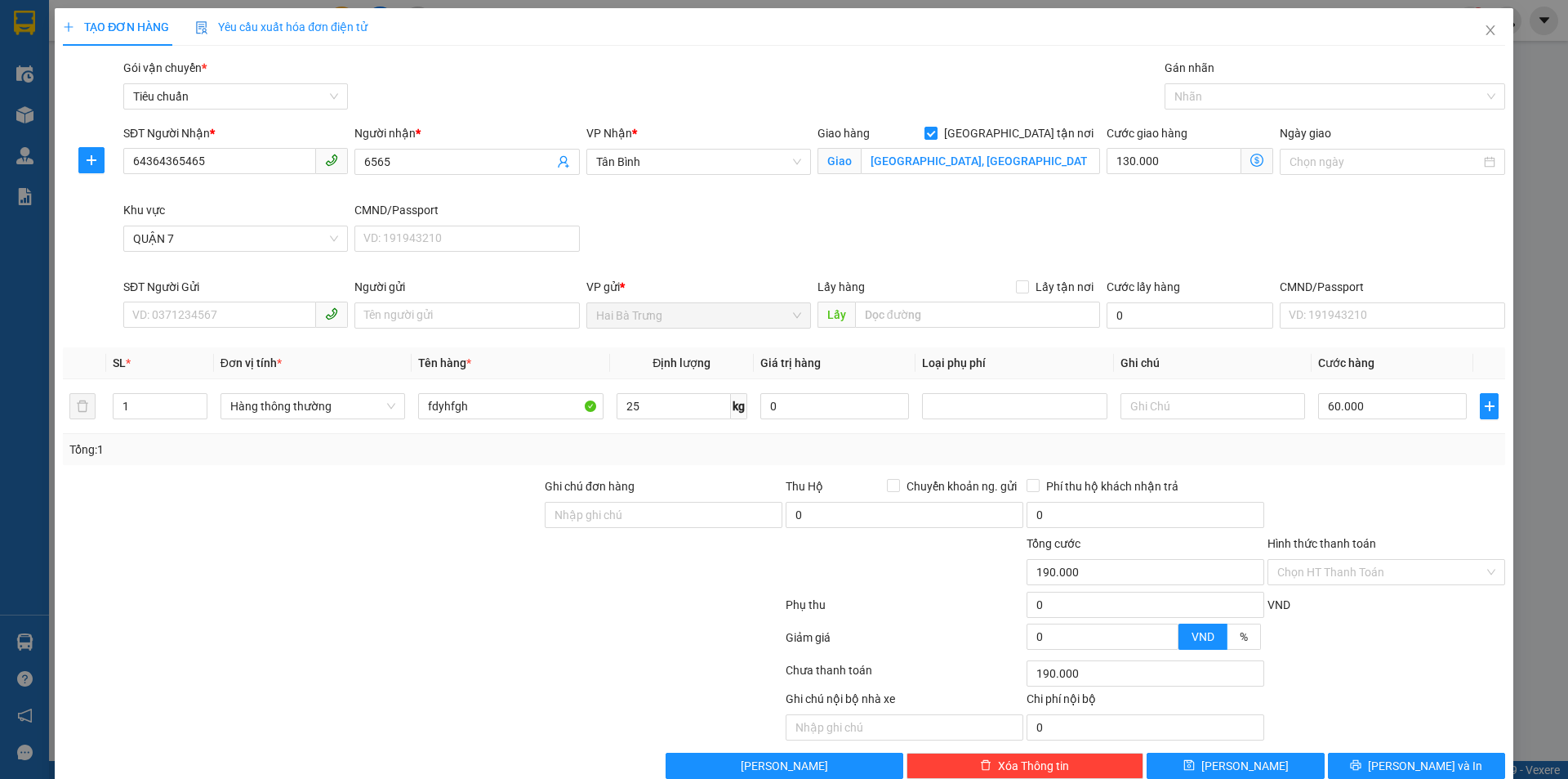
click at [1251, 159] on icon "dollar-circle" at bounding box center [1258, 160] width 13 height 13
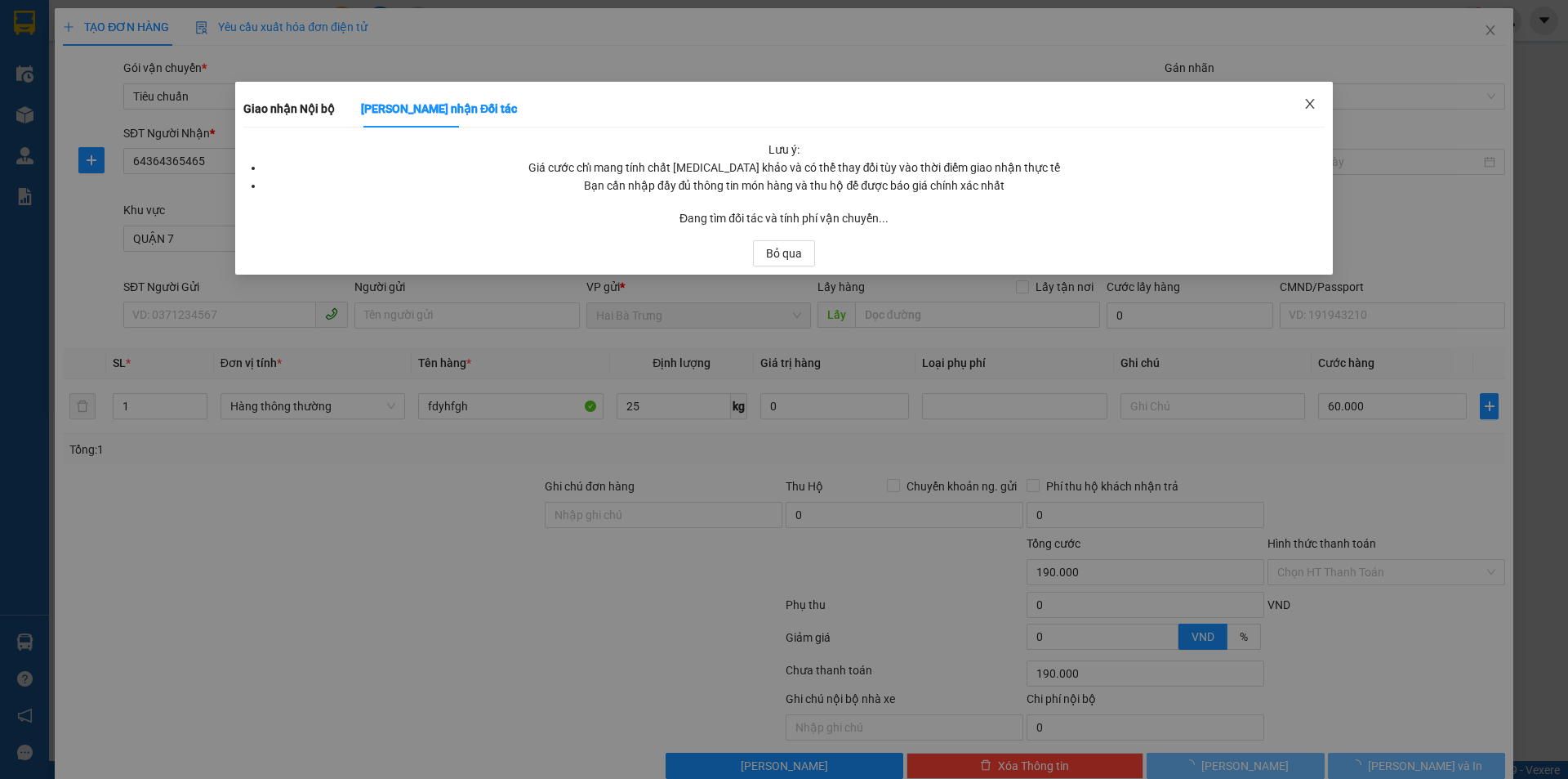
click at [1309, 102] on icon "close" at bounding box center [1310, 104] width 9 height 10
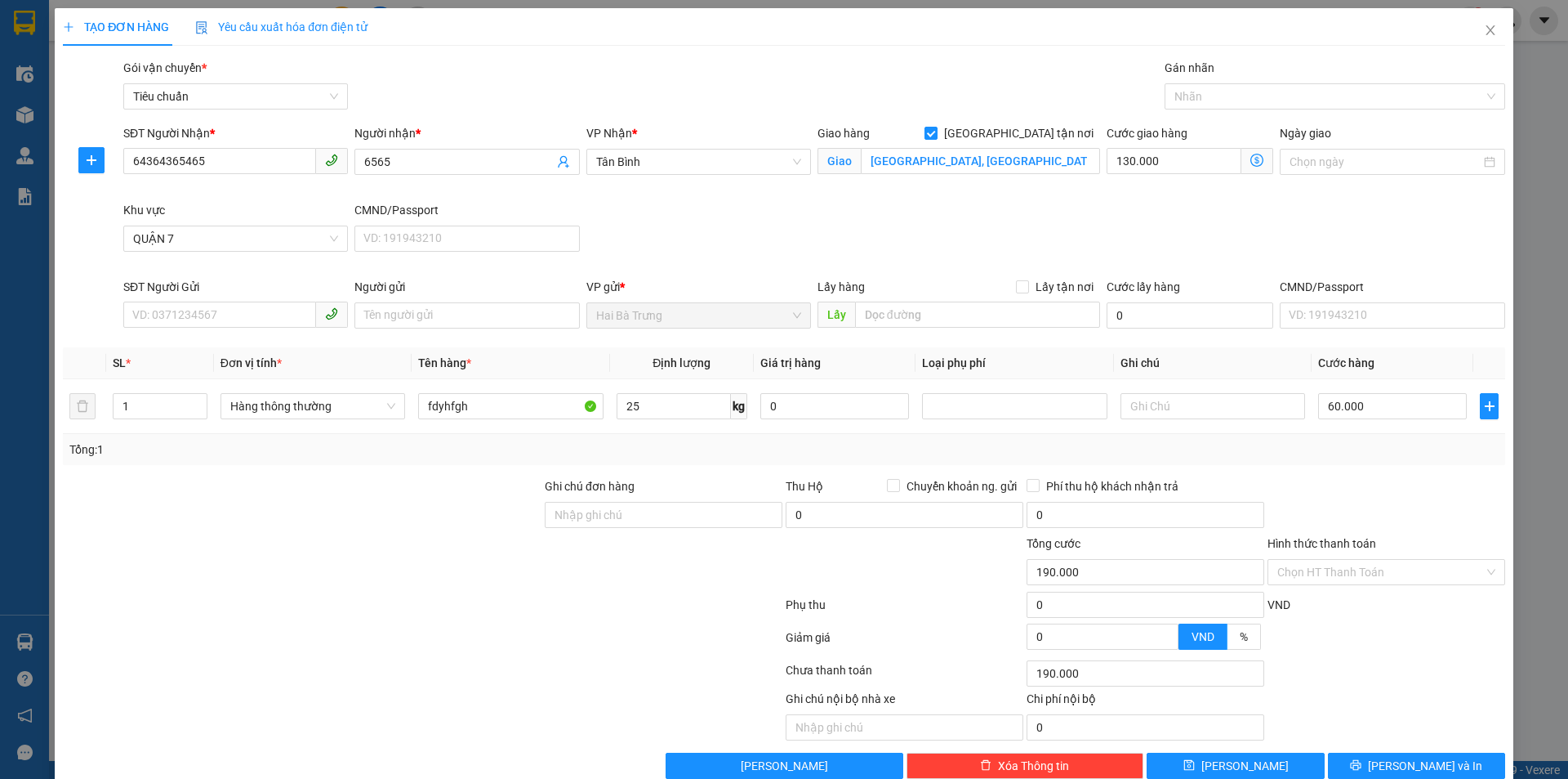
click at [1251, 156] on icon "dollar-circle" at bounding box center [1258, 160] width 13 height 13
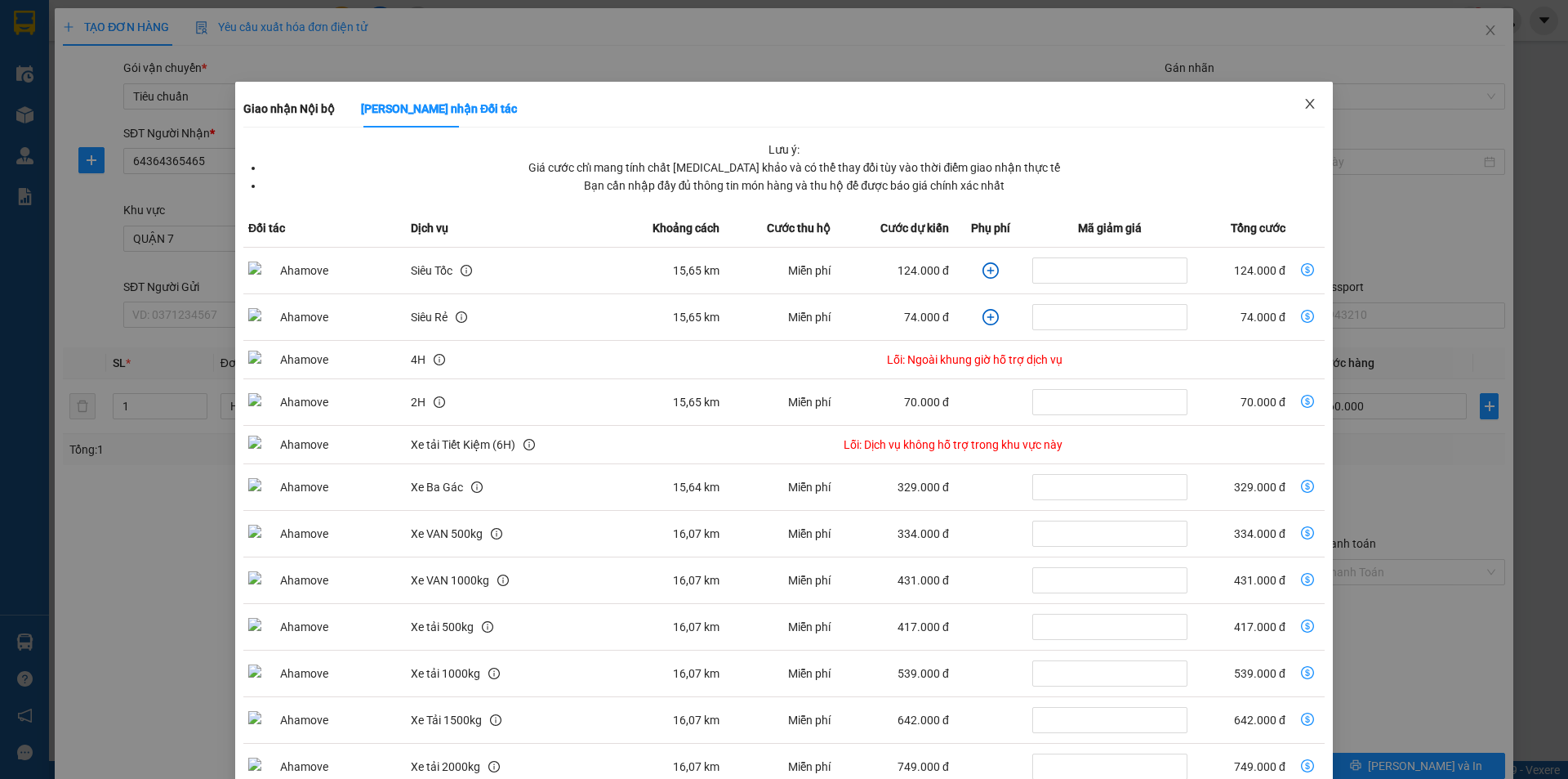
click at [1303, 98] on icon "close" at bounding box center [1310, 104] width 13 height 13
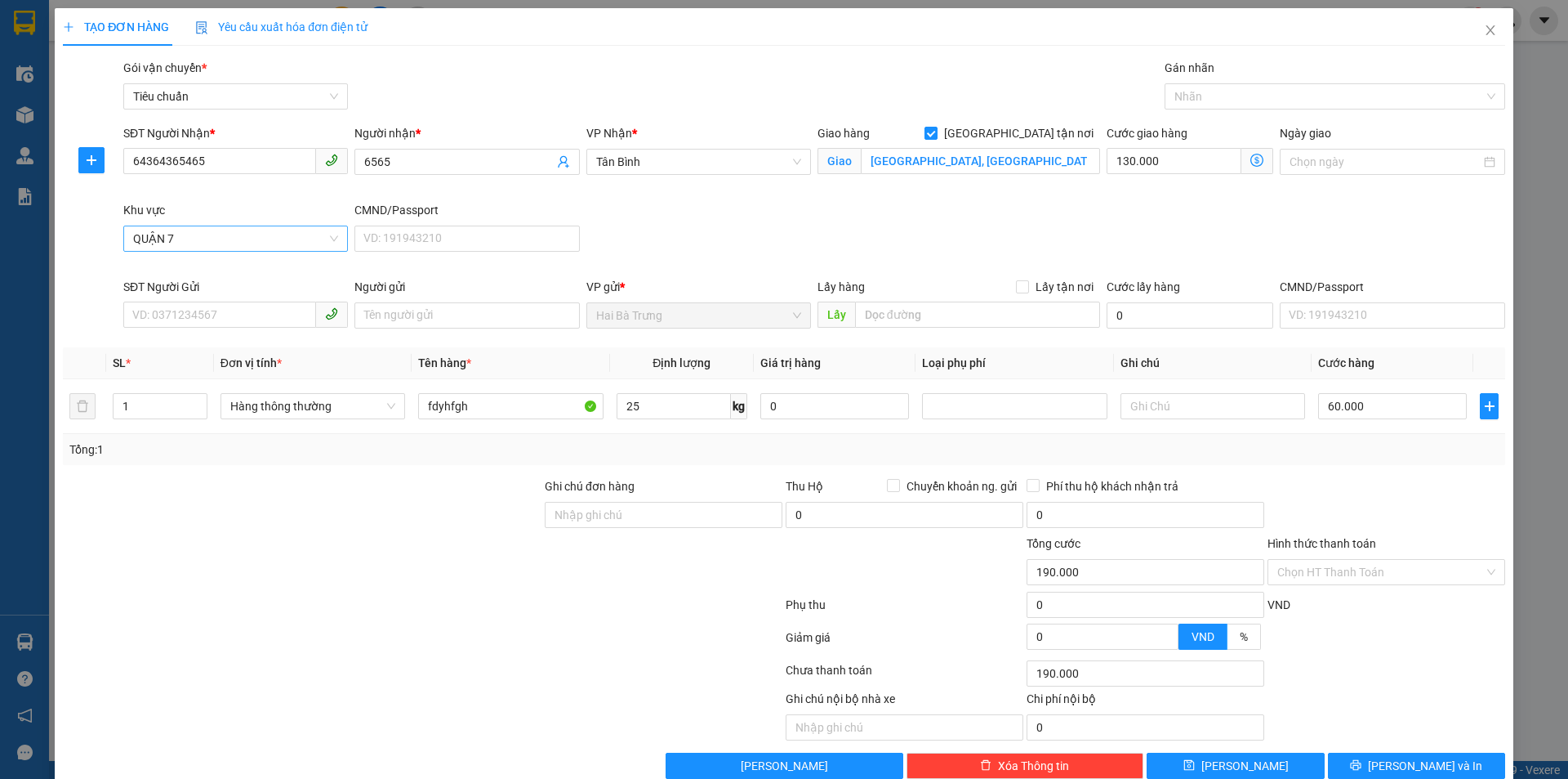
click at [313, 234] on span "QUẬN 7" at bounding box center [235, 238] width 205 height 25
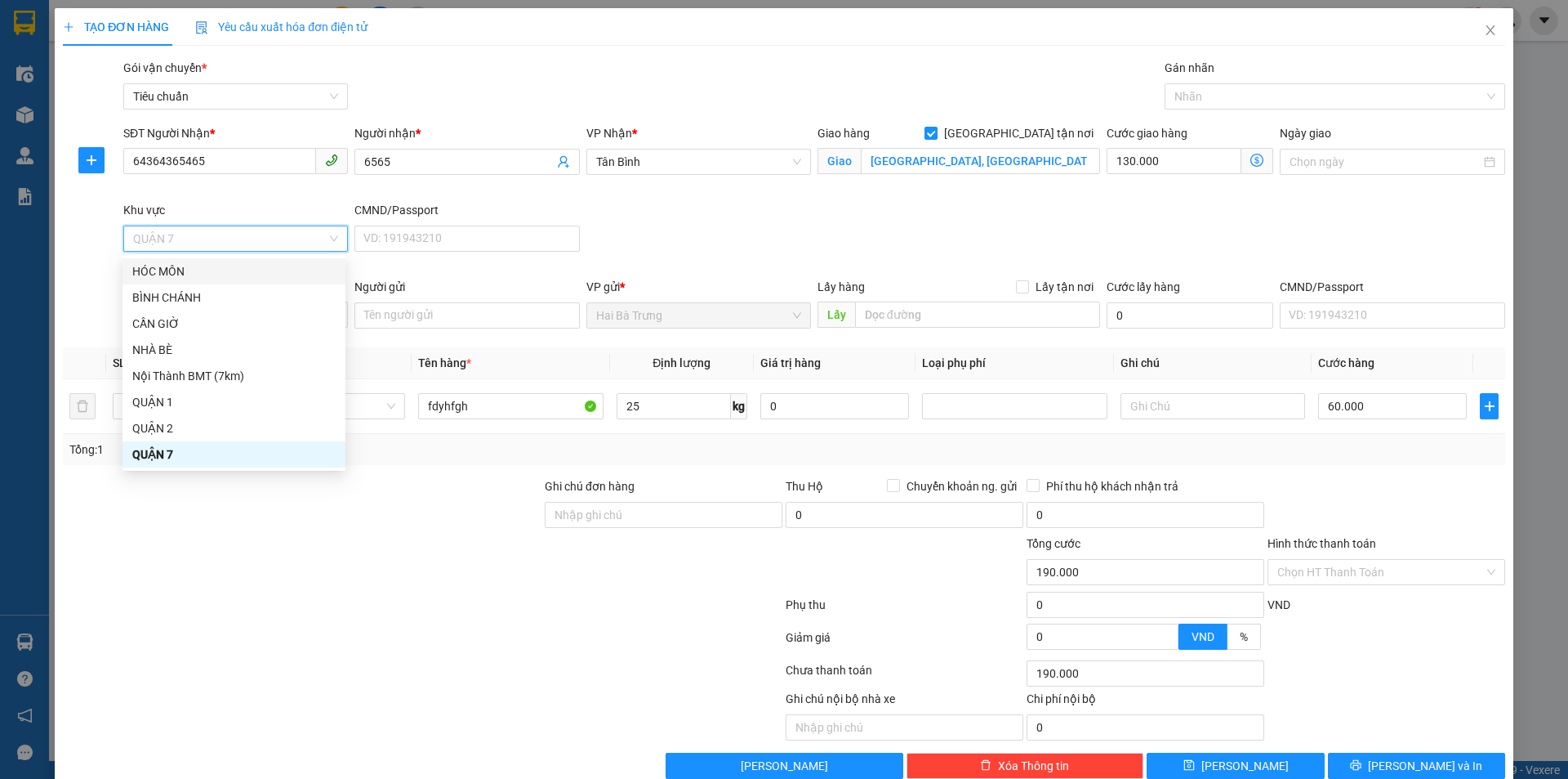
click at [208, 206] on div "Khu vực" at bounding box center [235, 210] width 224 height 18
click at [208, 226] on input "Khu vực" at bounding box center [229, 238] width 193 height 25
click at [239, 192] on div "SĐT Người Nhận * 64364365465" at bounding box center [235, 163] width 231 height 77
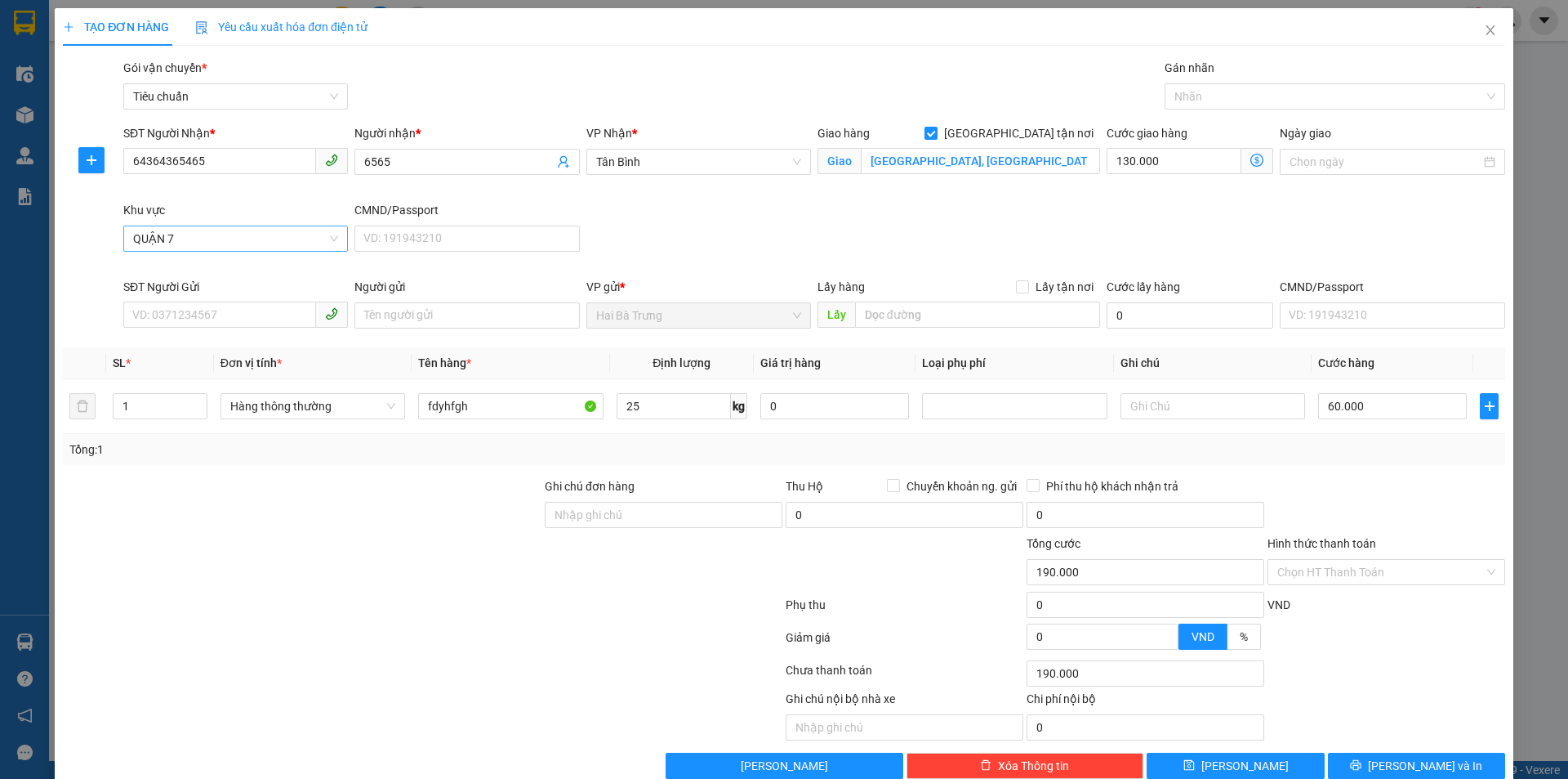
click at [245, 237] on span "QUẬN 7" at bounding box center [235, 238] width 205 height 25
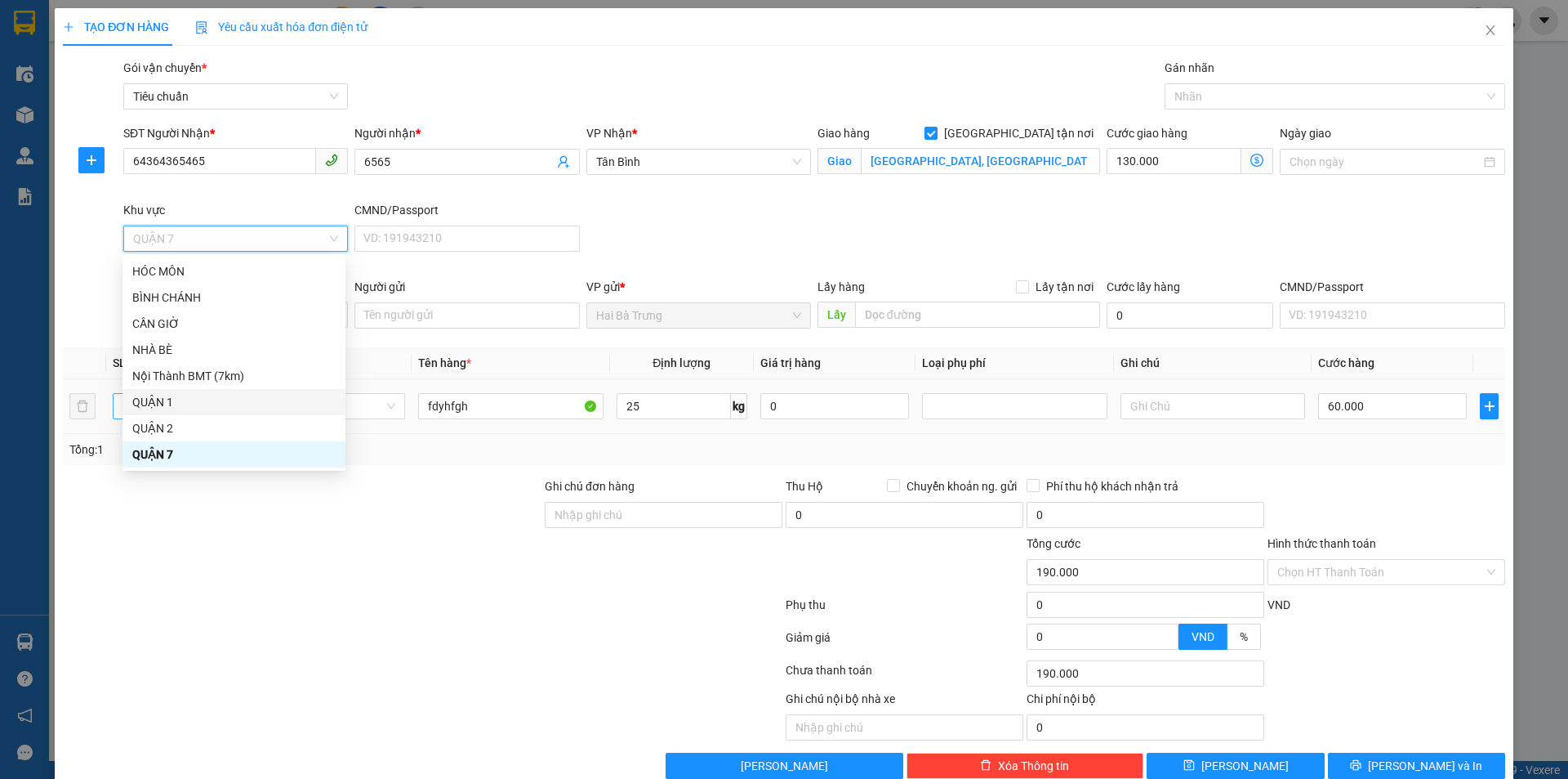
click at [191, 397] on div "QUẬN 1" at bounding box center [234, 402] width 203 height 18
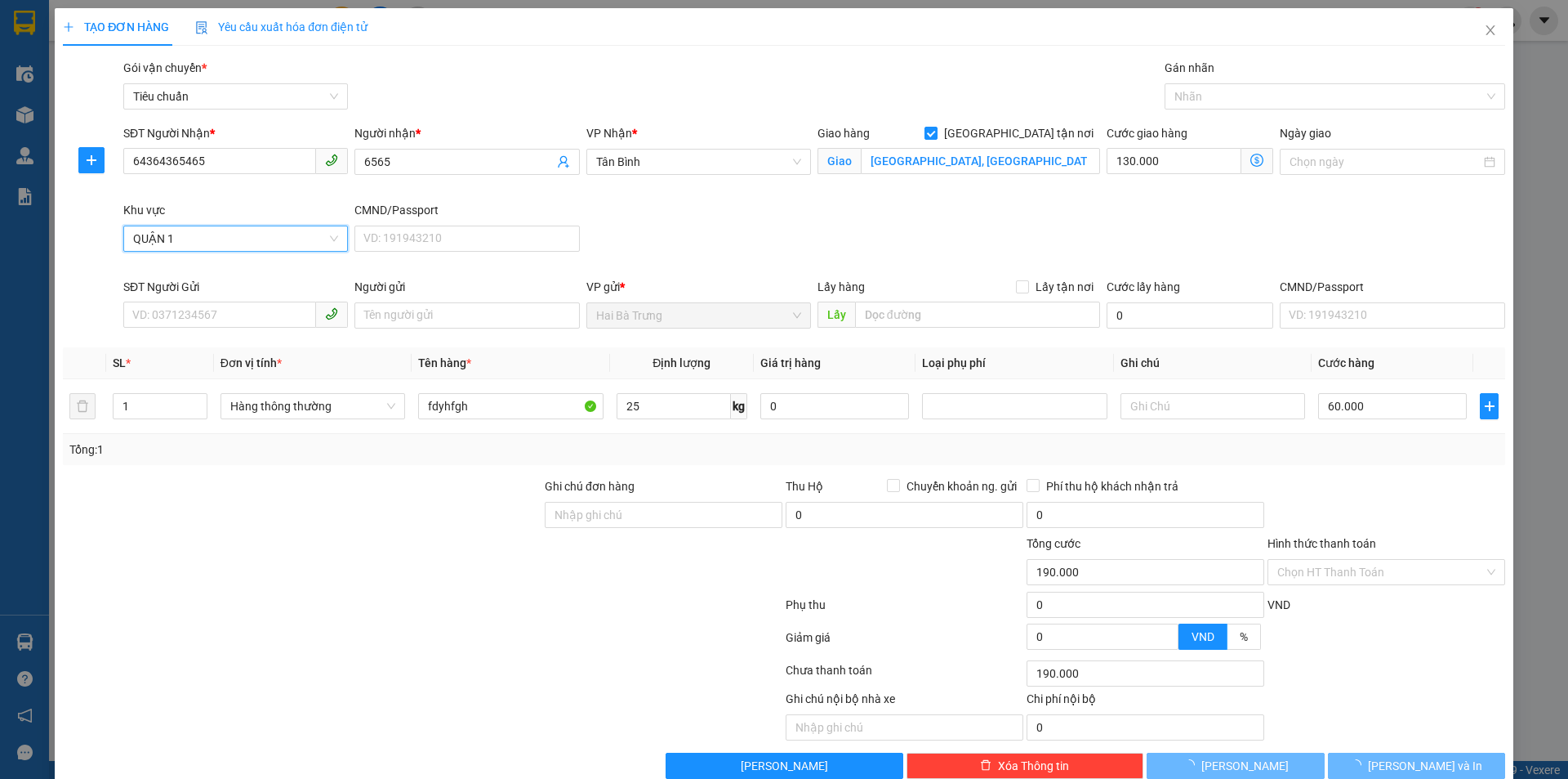
click at [245, 552] on div at bounding box center [302, 563] width 482 height 57
type input "130.000"
type input "70.000"
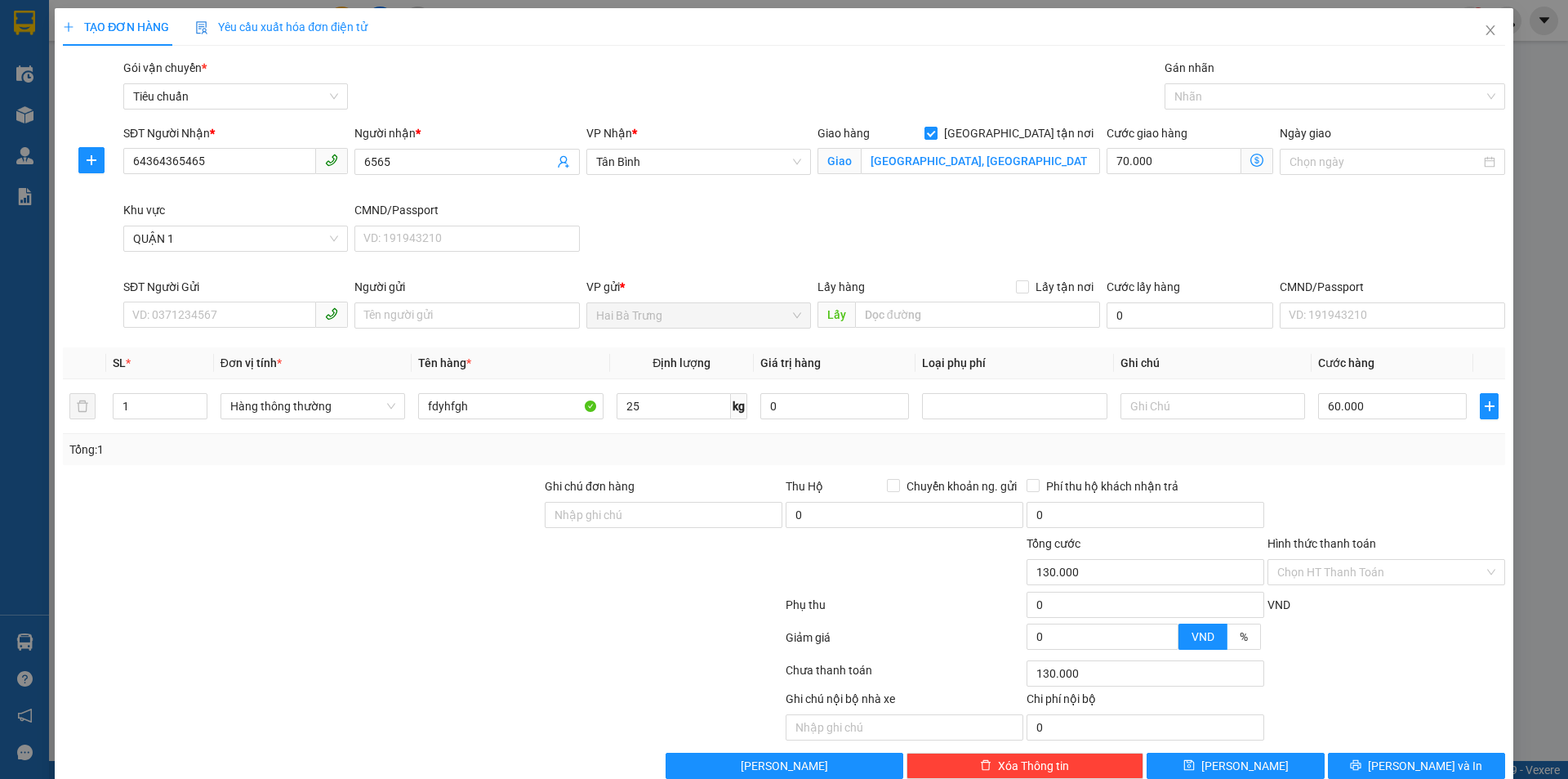
click at [1252, 159] on icon "dollar-circle" at bounding box center [1258, 160] width 13 height 13
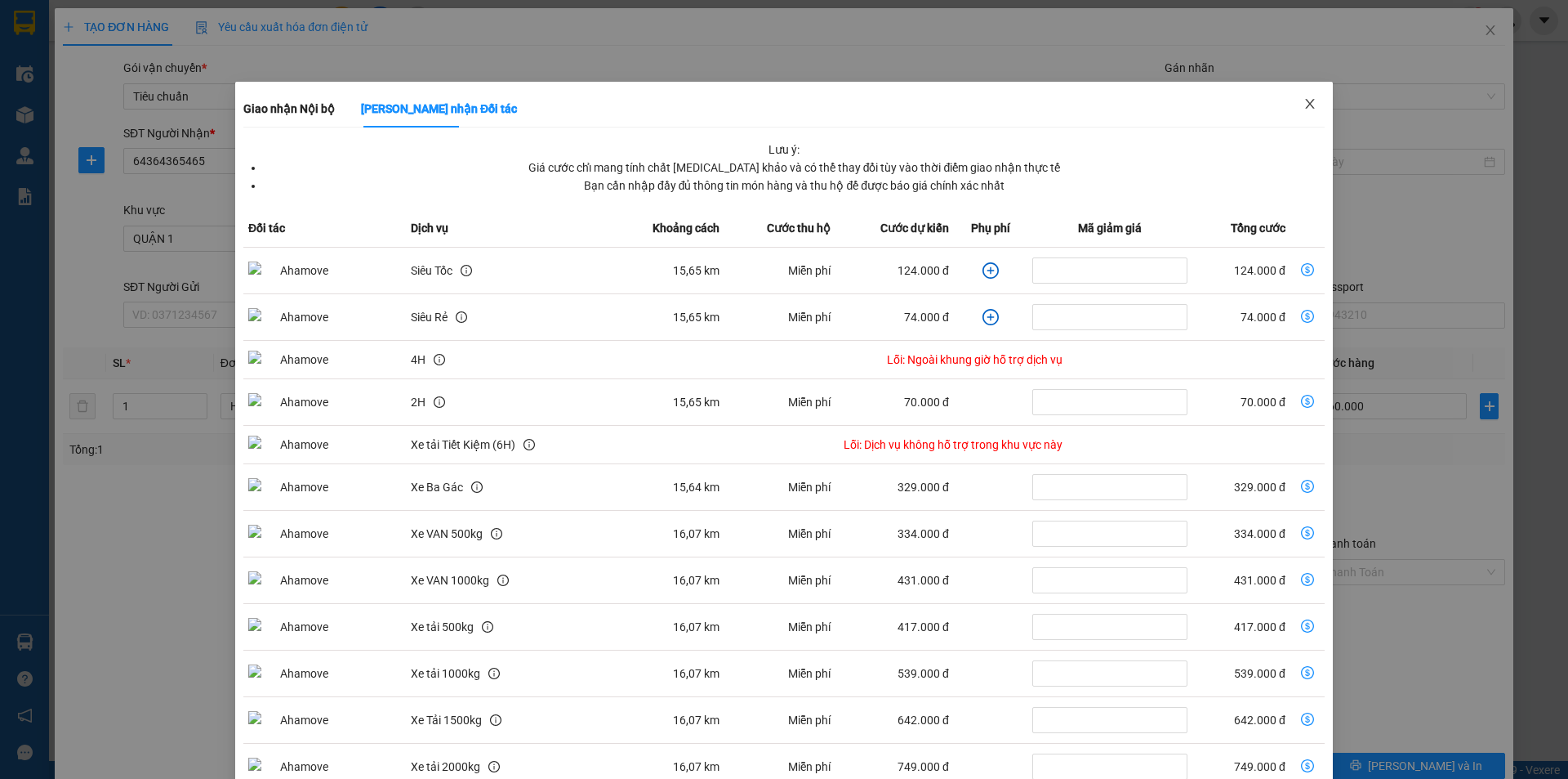
click at [1303, 102] on icon "close" at bounding box center [1310, 104] width 13 height 13
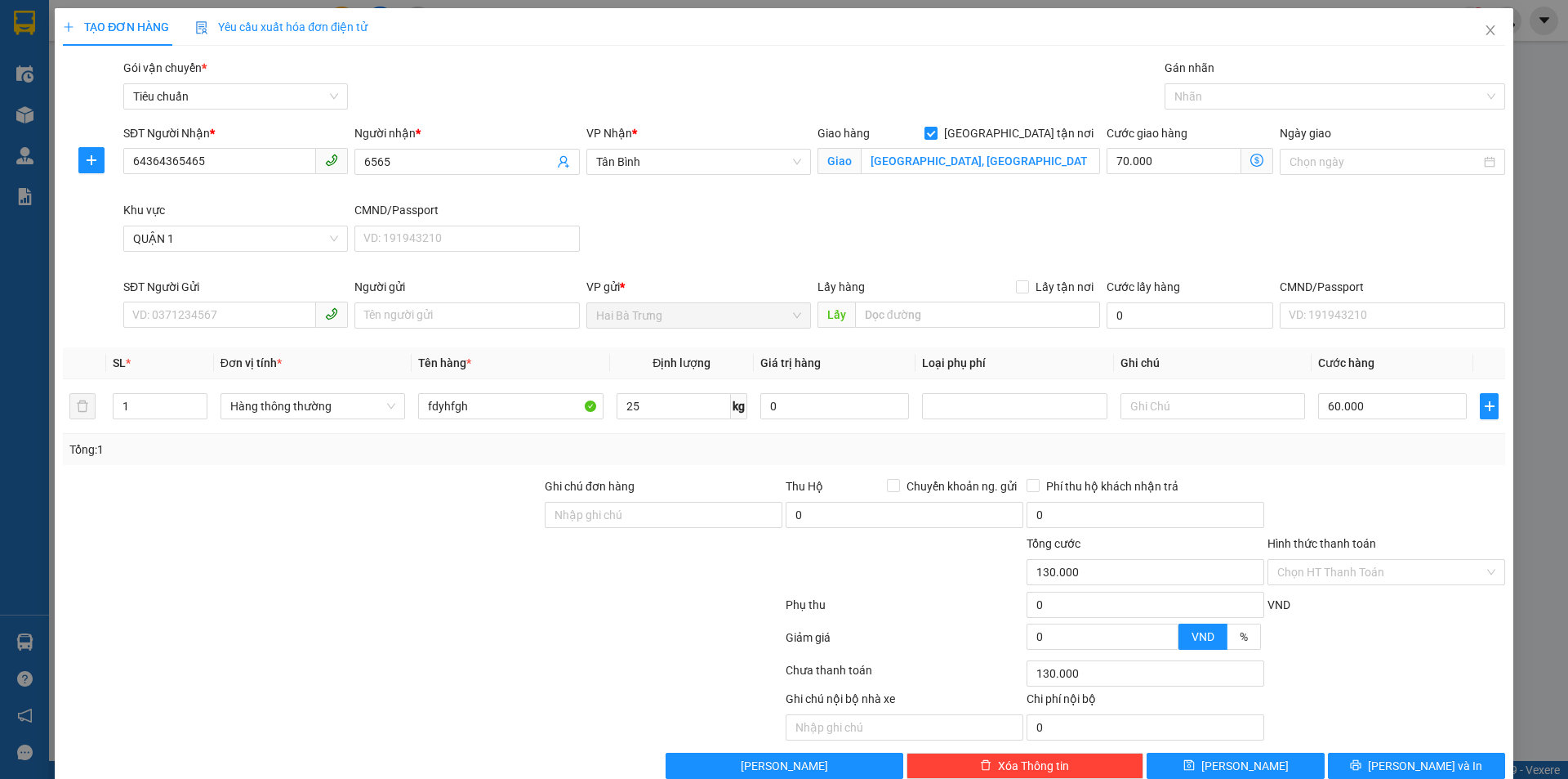
click at [1251, 160] on icon "dollar-circle" at bounding box center [1258, 160] width 13 height 13
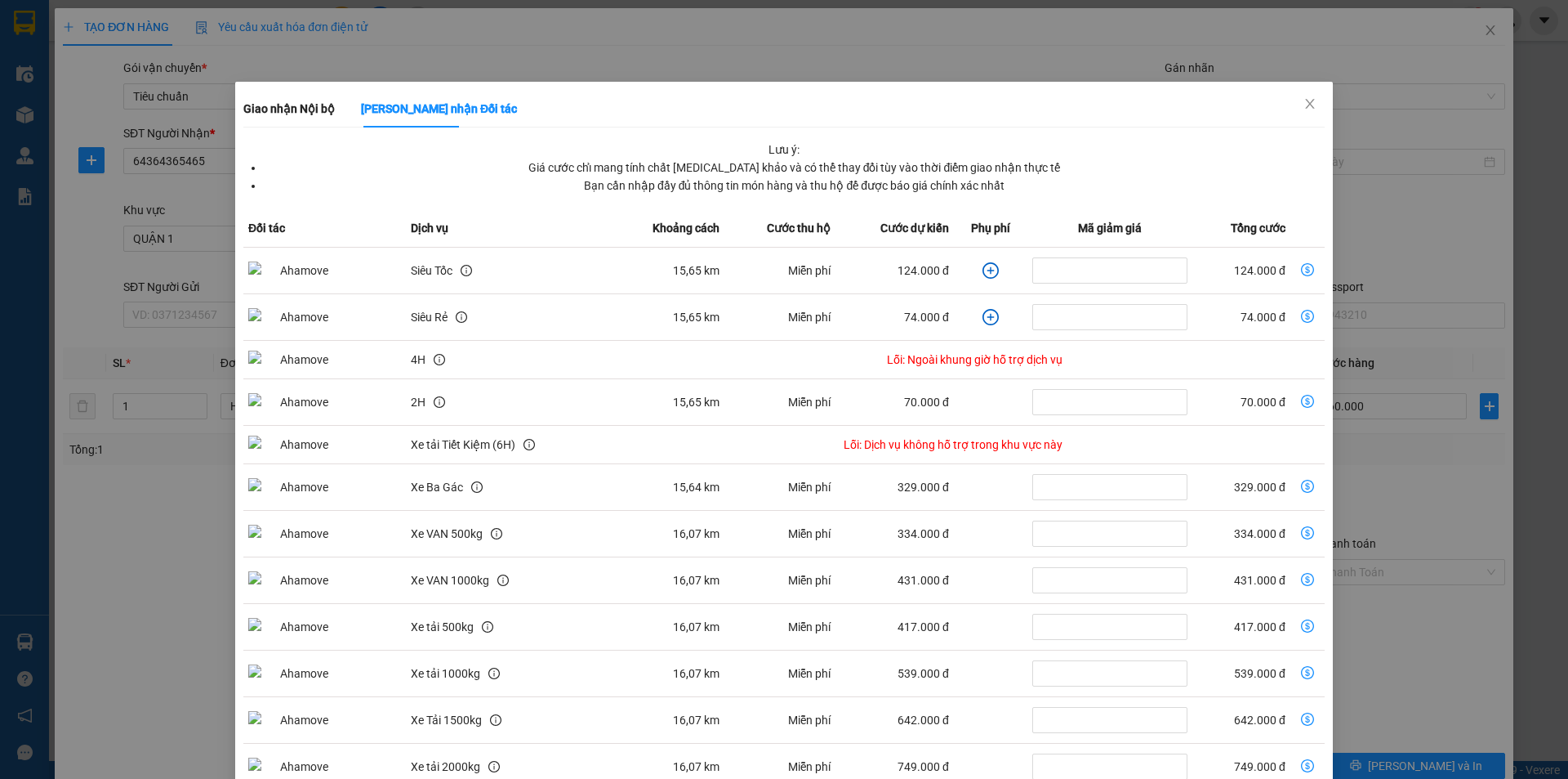
click at [942, 346] on td "Lỗi: Ngoài khung giờ hỗ trợ dịch vụ" at bounding box center [900, 360] width 584 height 38
click at [954, 273] on td "dollar-circle" at bounding box center [991, 270] width 74 height 47
click at [1220, 253] on td "124.000 đ" at bounding box center [1241, 270] width 97 height 47
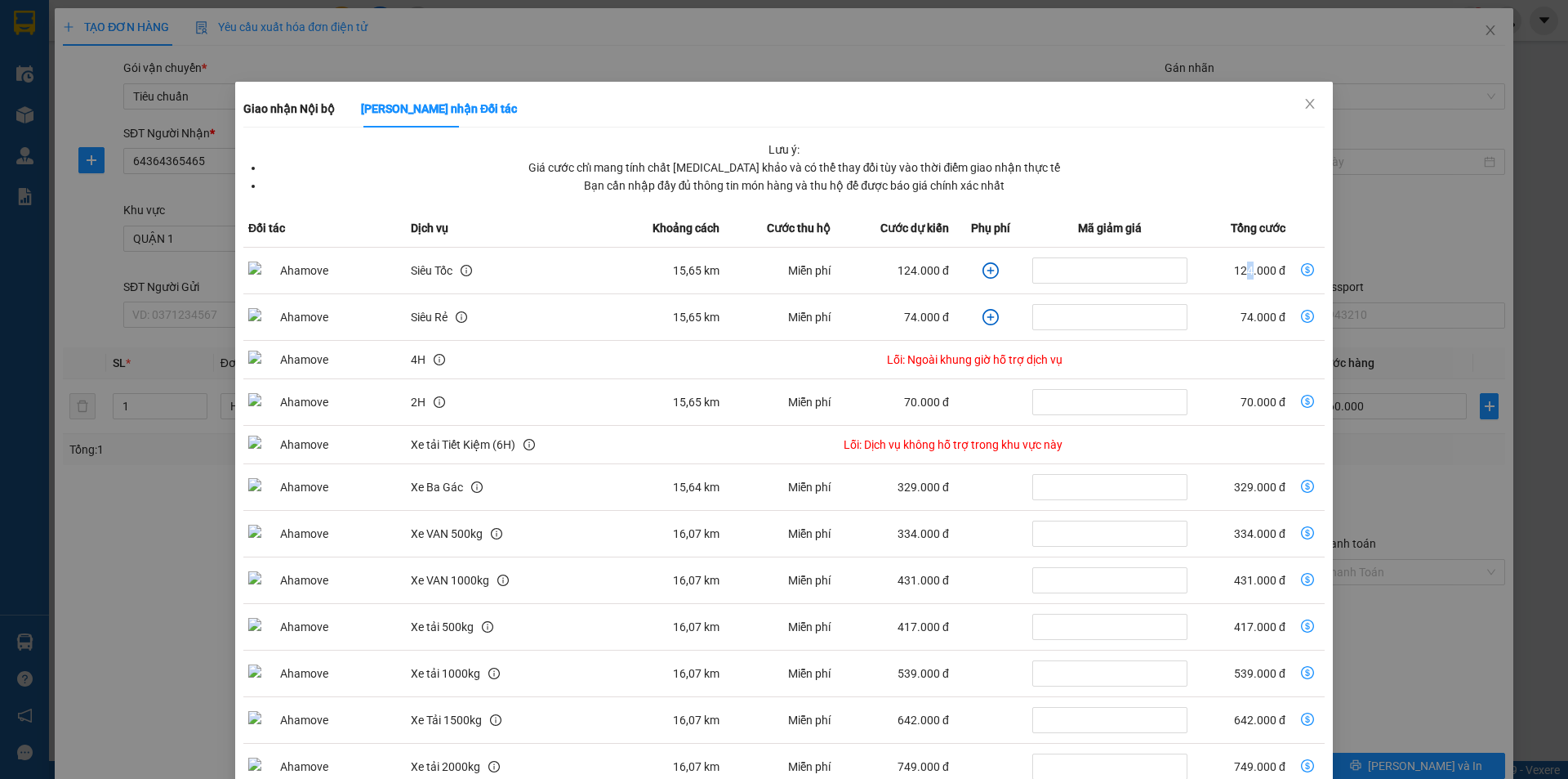
drag, startPoint x: 1242, startPoint y: 265, endPoint x: 1260, endPoint y: 270, distance: 18.7
click at [1252, 269] on td "124.000 đ" at bounding box center [1241, 270] width 97 height 47
click at [1301, 272] on icon "dollar-circle" at bounding box center [1308, 269] width 13 height 13
type input "184.000"
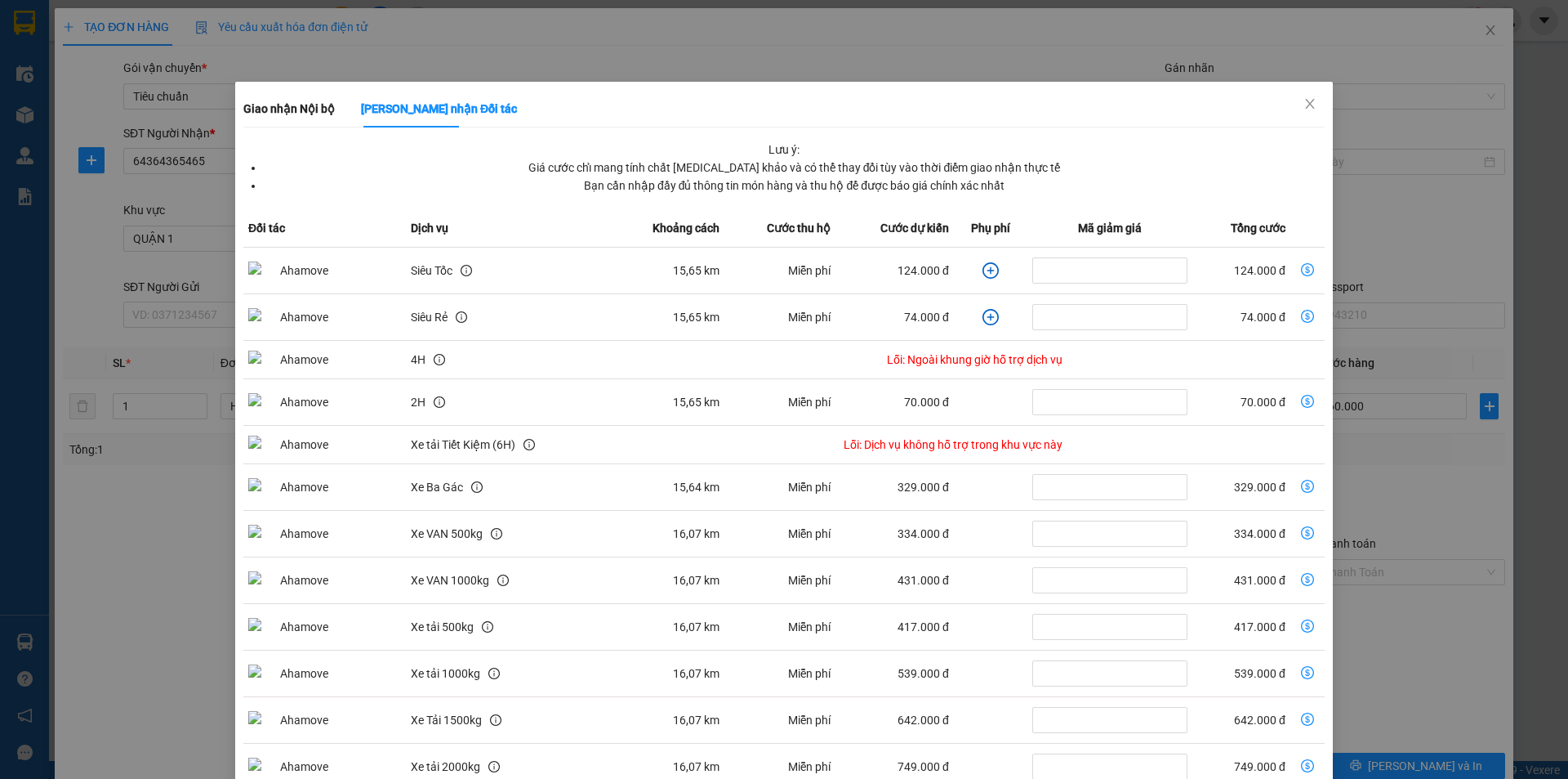
type input "124.000"
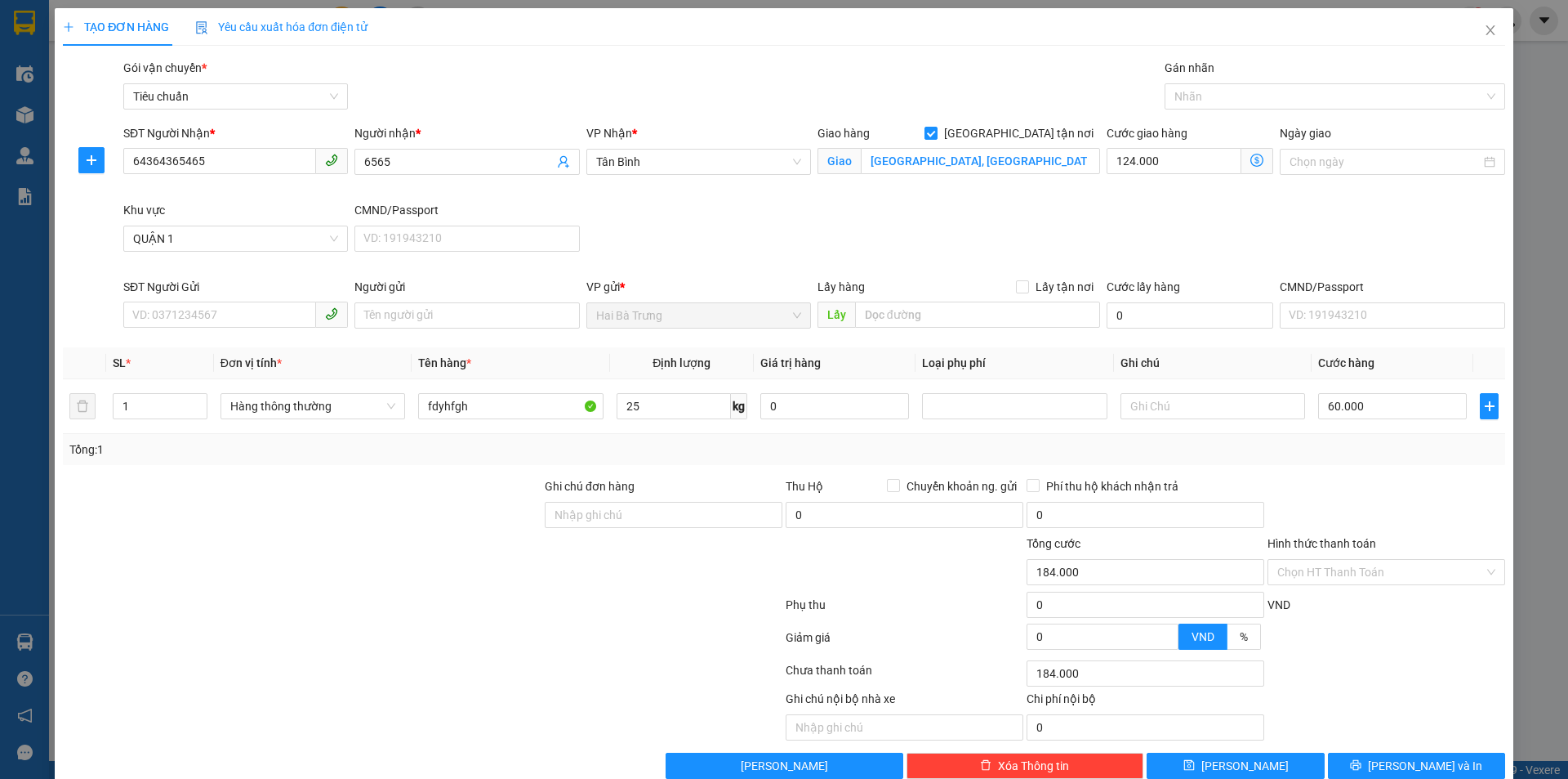
click at [1298, 272] on div "Giao nhận Nội bộ Giao nhận Đối tác Lưu ý: Giá cước chỉ mang tính chất [MEDICAL_…" at bounding box center [784, 390] width 1568 height 779
click at [1252, 161] on icon "dollar-circle" at bounding box center [1258, 160] width 13 height 13
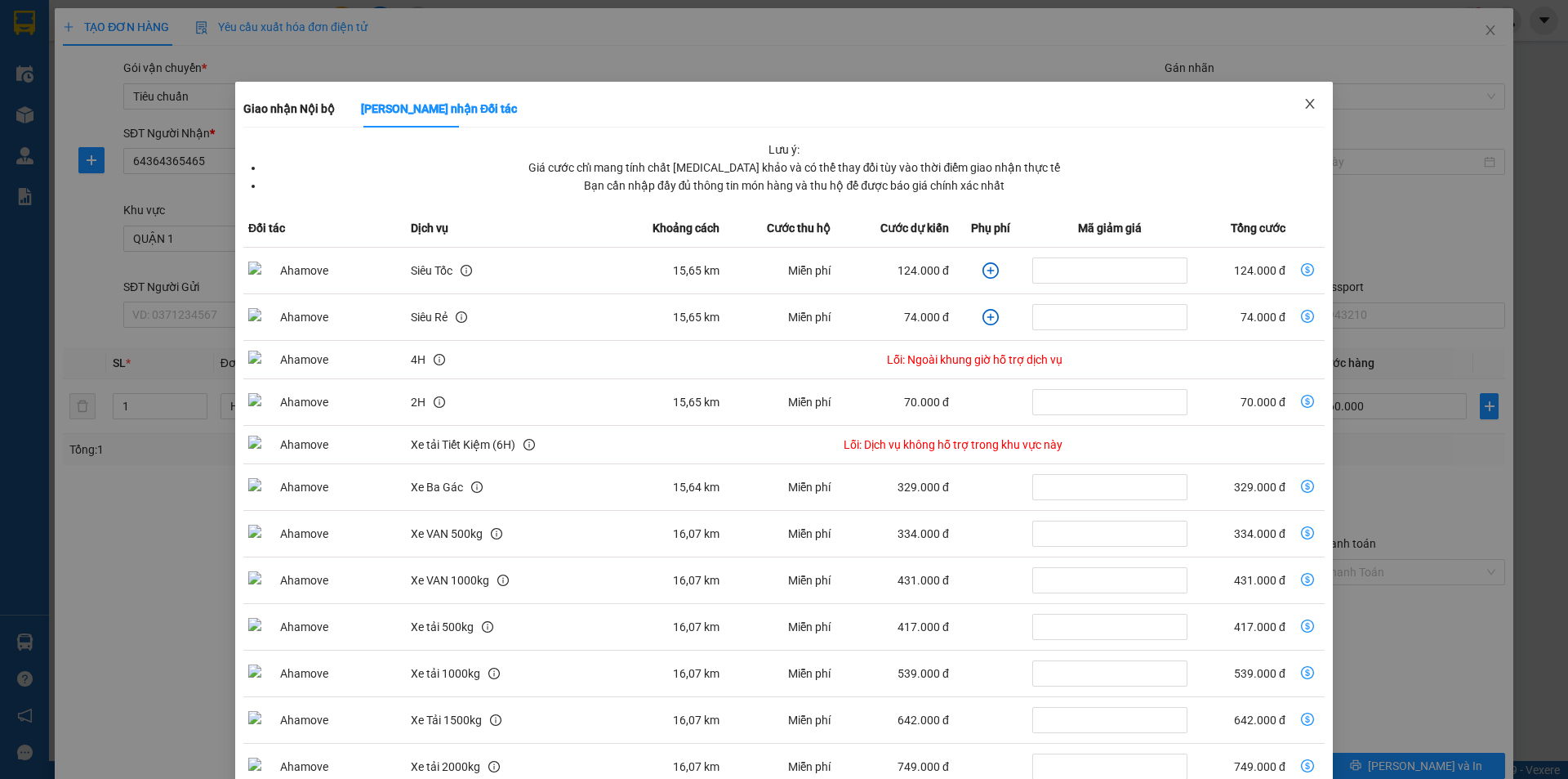
click at [1312, 103] on span "Close" at bounding box center [1311, 104] width 46 height 46
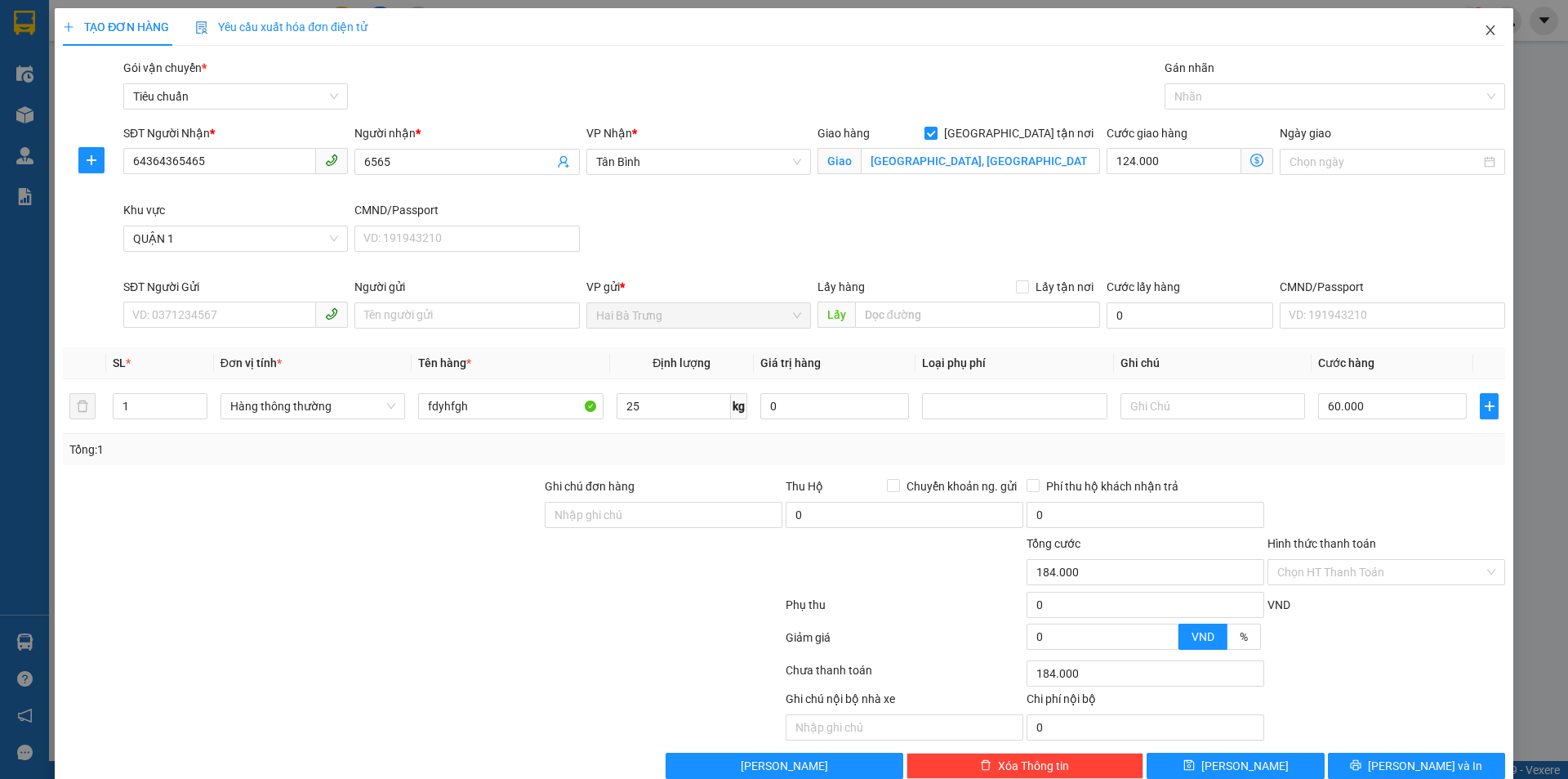
click at [1485, 29] on icon "close" at bounding box center [1491, 30] width 13 height 13
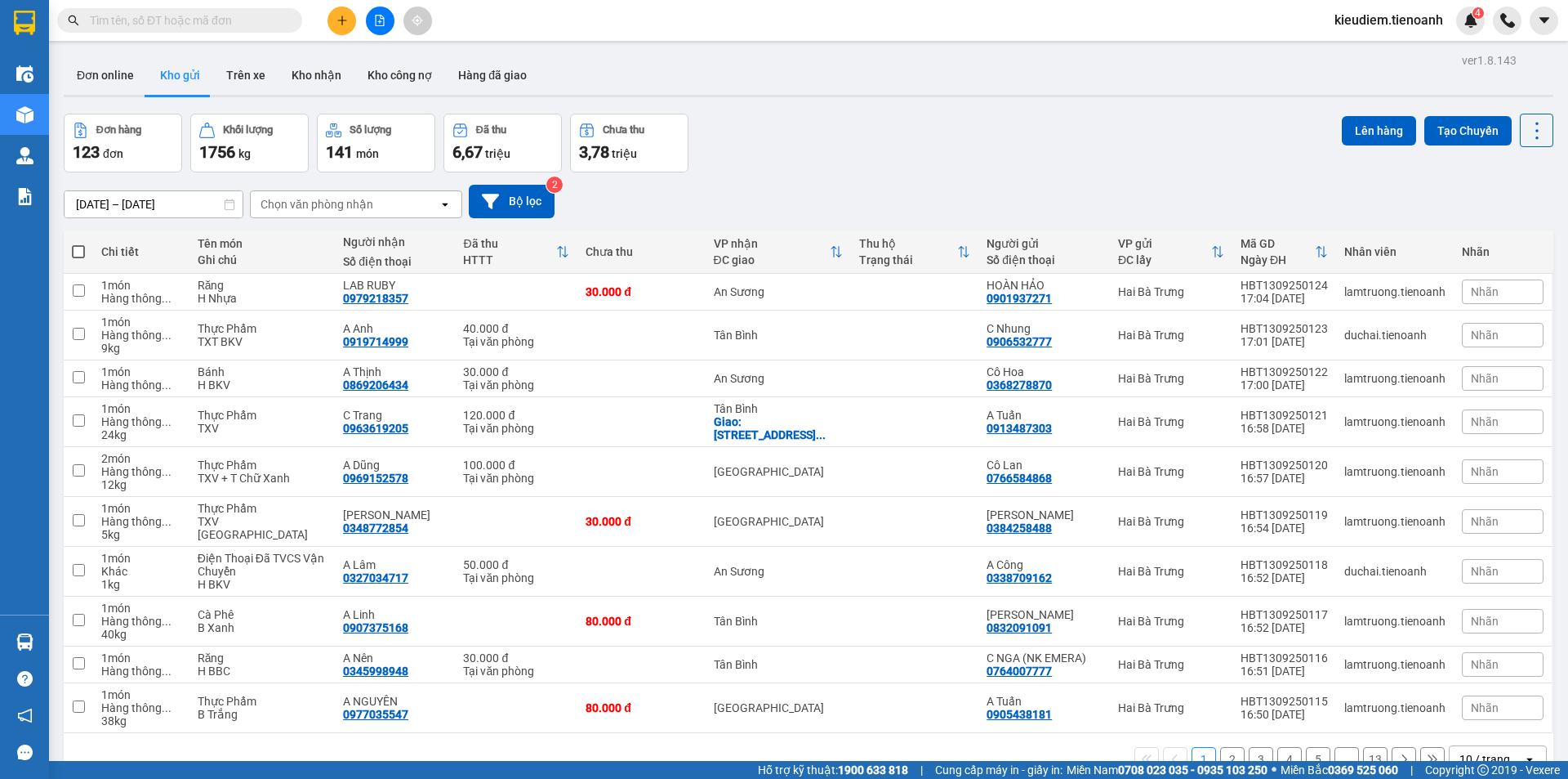
click at [751, 28] on div "Kết quả tìm kiếm ( 2747 ) Bộ lọc Mã ĐH Trạng thái Món hàng Thu hộ Tổng cước Chư…" at bounding box center [784, 20] width 1568 height 41
